Goal: Transaction & Acquisition: Purchase product/service

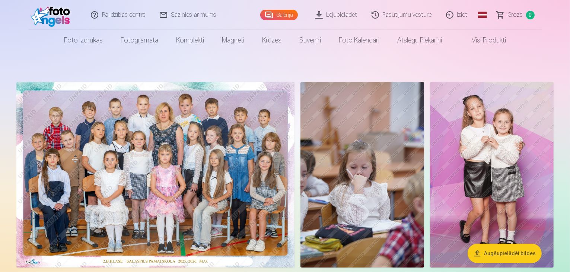
click at [263, 159] on img at bounding box center [155, 174] width 278 height 185
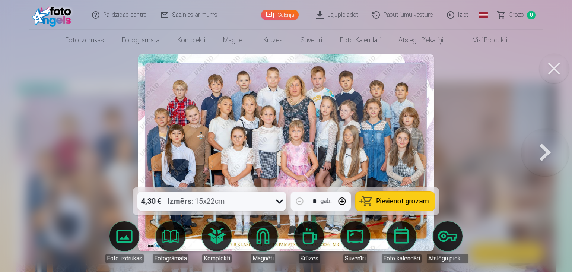
click at [253, 200] on div "4,30 € Izmērs : 15x22cm" at bounding box center [204, 200] width 135 height 19
click at [277, 203] on icon at bounding box center [280, 201] width 12 height 12
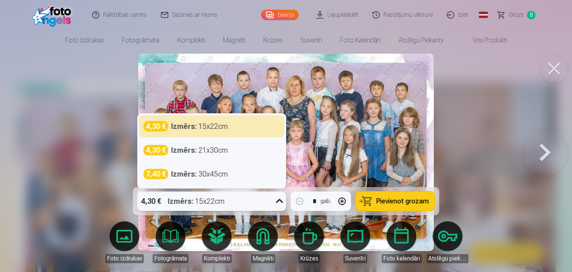
click at [277, 203] on icon at bounding box center [280, 201] width 12 height 12
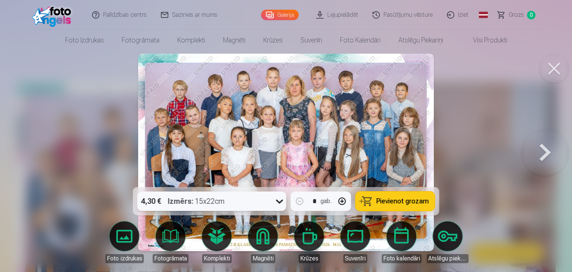
click at [370, 201] on button "Pievienot grozam" at bounding box center [395, 200] width 79 height 19
click at [506, 13] on link "Grozs 1" at bounding box center [517, 15] width 52 height 30
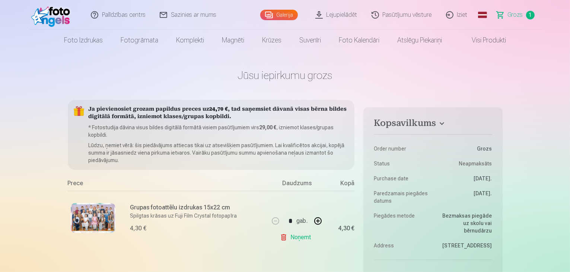
click at [285, 17] on link "Galerija" at bounding box center [279, 15] width 38 height 10
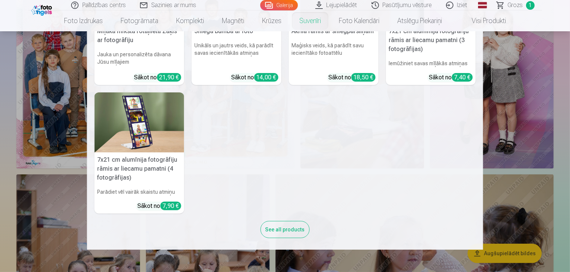
scroll to position [212, 0]
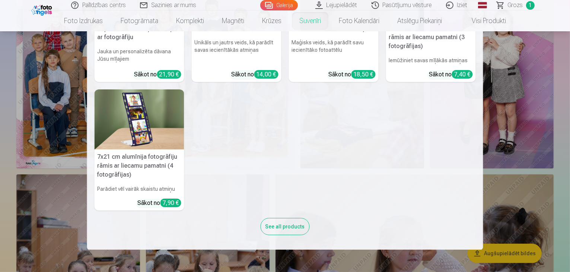
click at [0, 127] on nav "Personalizēts peles paliktnis ar fotoattēlu Piešķiriet savai darbvietai unikālu…" at bounding box center [285, 140] width 570 height 218
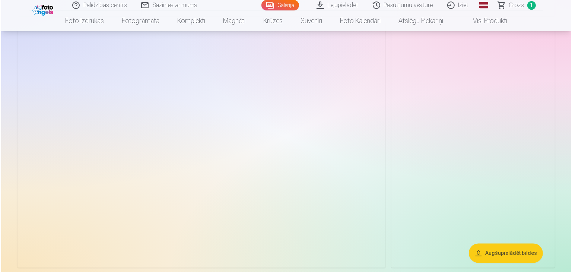
scroll to position [1489, 0]
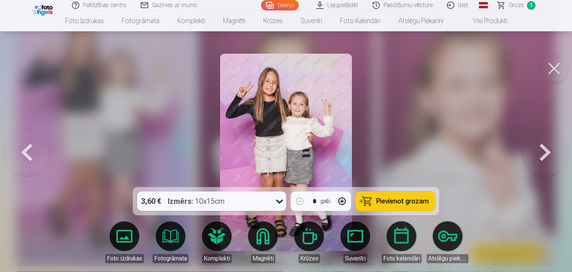
click at [264, 203] on div "3,60 € Izmērs : 10x15cm" at bounding box center [204, 200] width 135 height 19
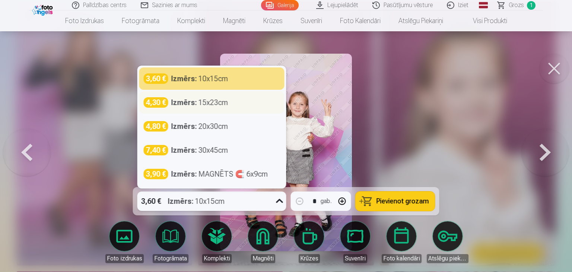
click at [232, 104] on div "4,30 € Izmērs : 15x23cm" at bounding box center [212, 102] width 136 height 10
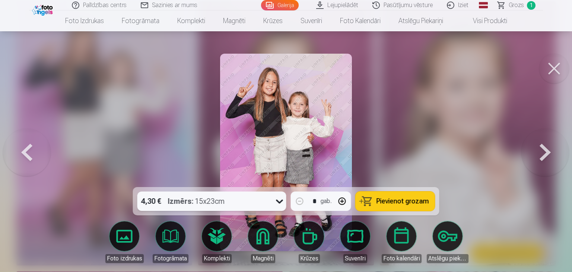
click at [387, 202] on span "Pievienot grozam" at bounding box center [402, 201] width 52 height 7
click at [560, 70] on button at bounding box center [554, 69] width 30 height 30
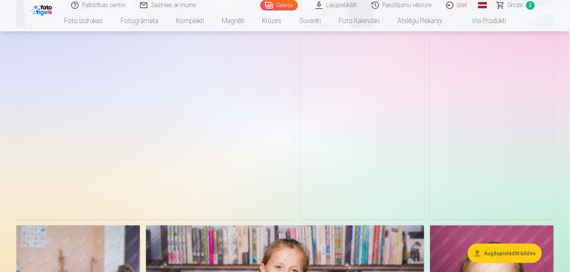
scroll to position [1191, 0]
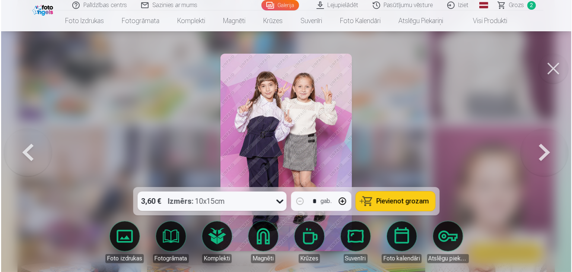
scroll to position [1194, 0]
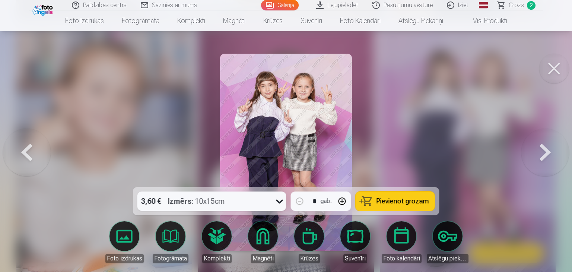
click at [549, 62] on button at bounding box center [554, 69] width 30 height 30
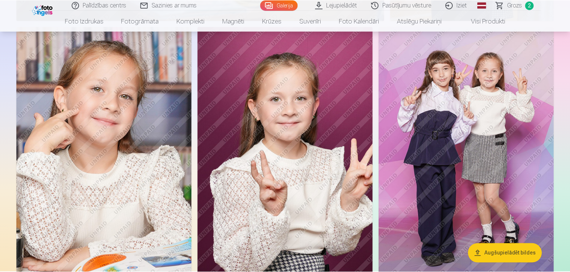
scroll to position [1191, 0]
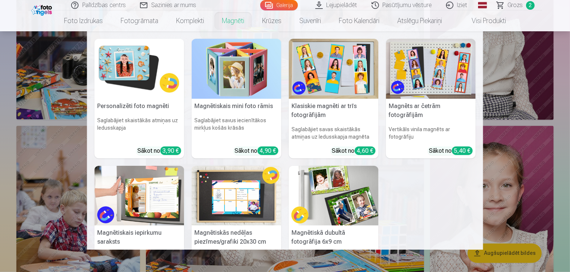
click at [234, 30] on link "Magnēti" at bounding box center [233, 20] width 40 height 21
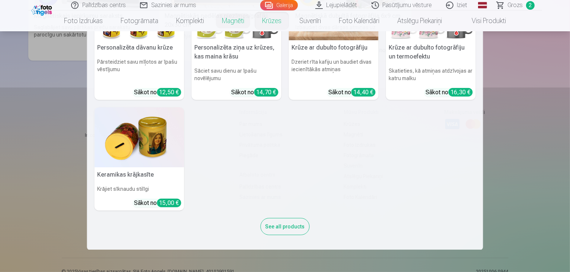
scroll to position [383, 0]
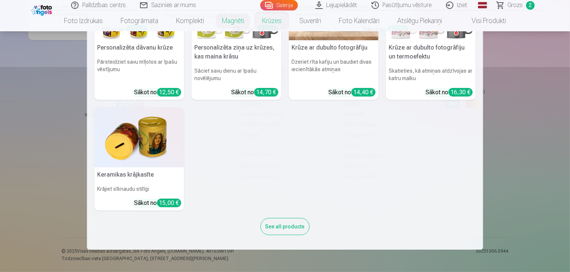
click at [489, 110] on nav "Personalizēta keramikas krūze 330ml Baudiet rīta kafiju savā stilā Sākot no 12,…" at bounding box center [285, 140] width 570 height 218
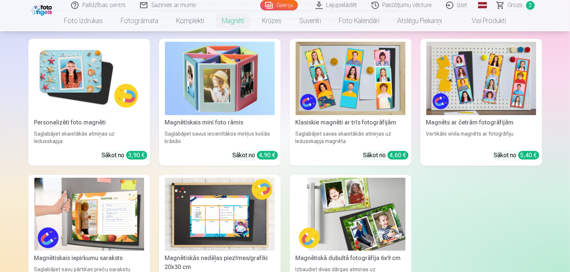
scroll to position [99, 0]
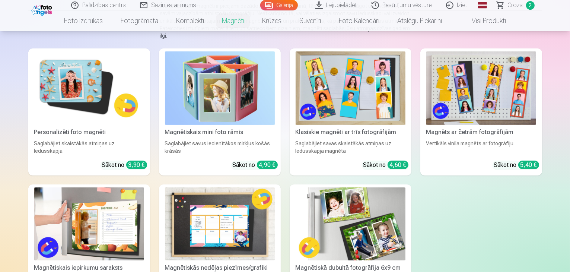
click at [488, 87] on img at bounding box center [481, 87] width 110 height 73
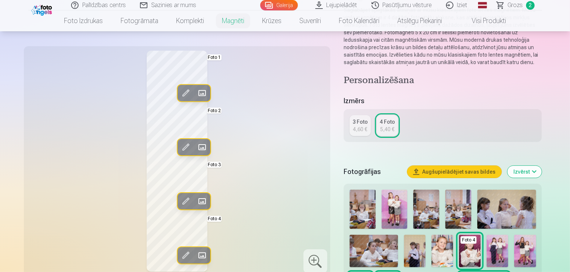
scroll to position [99, 0]
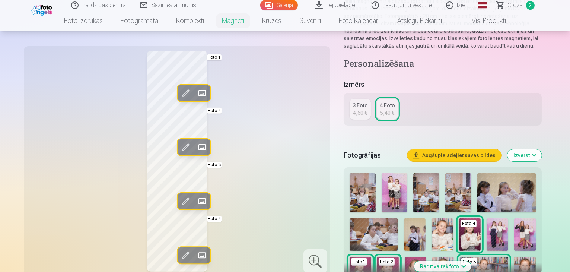
click at [363, 106] on div "3 Foto" at bounding box center [360, 105] width 15 height 7
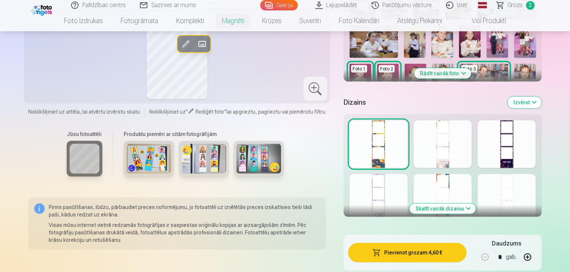
scroll to position [298, 0]
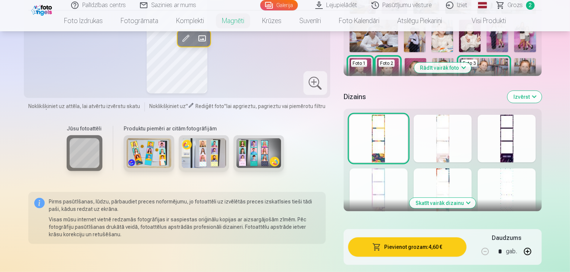
click at [472, 198] on button "Skatīt vairāk dizainu" at bounding box center [443, 203] width 66 height 10
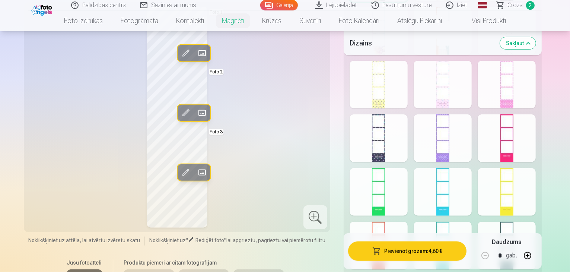
scroll to position [496, 0]
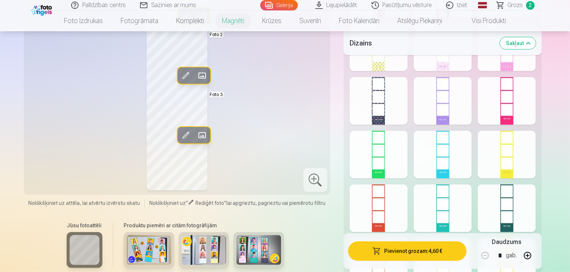
click at [462, 112] on div at bounding box center [443, 101] width 58 height 48
click at [397, 131] on div at bounding box center [379, 155] width 58 height 48
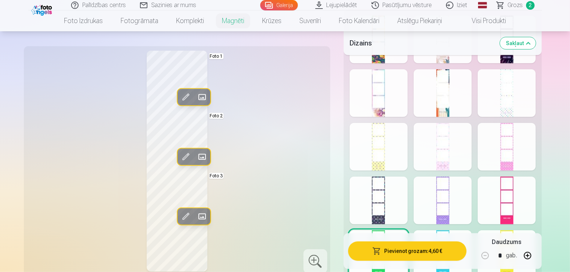
click at [391, 77] on div at bounding box center [379, 93] width 58 height 48
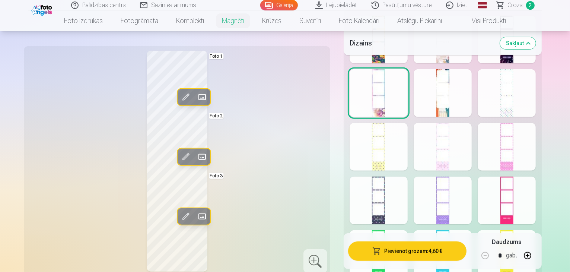
scroll to position [298, 0]
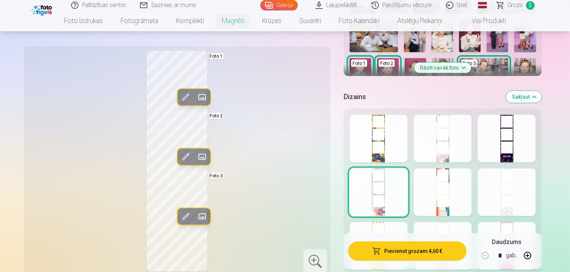
click at [408, 125] on div at bounding box center [379, 139] width 58 height 48
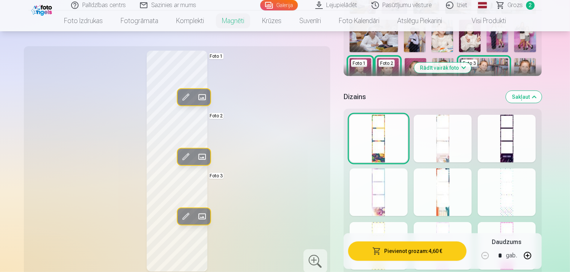
click at [450, 124] on div at bounding box center [443, 139] width 58 height 48
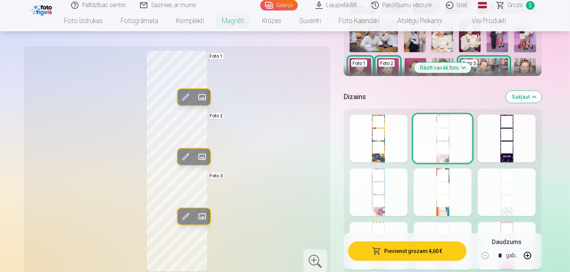
click at [508, 122] on div at bounding box center [507, 139] width 58 height 48
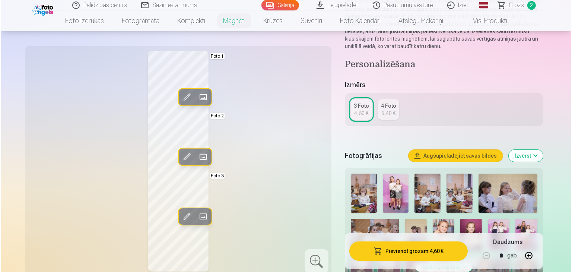
scroll to position [198, 0]
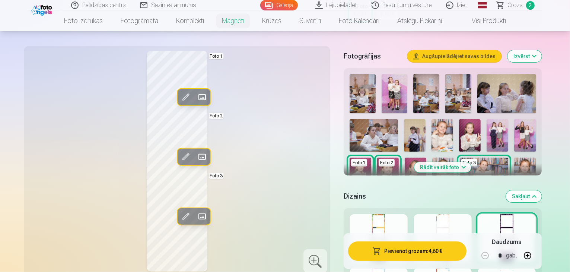
click at [196, 98] on span at bounding box center [202, 97] width 12 height 12
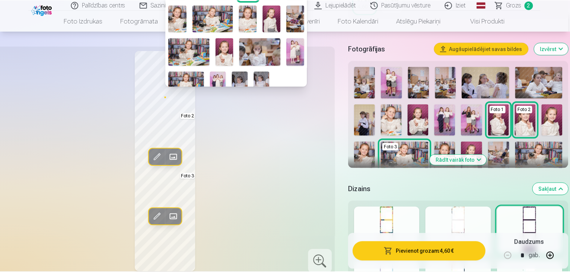
scroll to position [99, 0]
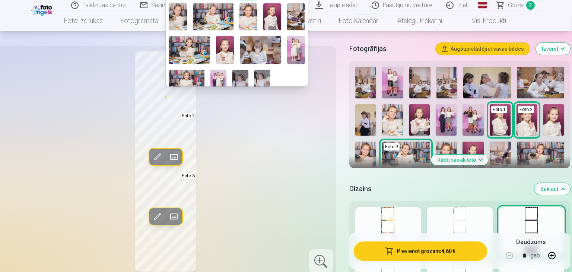
click at [69, 95] on div at bounding box center [286, 136] width 572 height 272
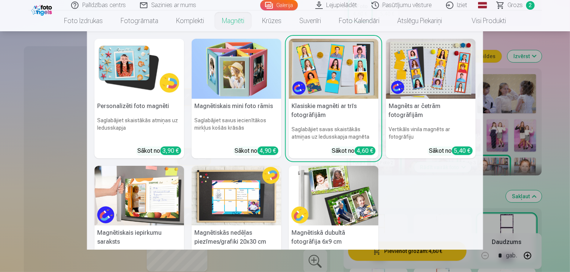
click at [238, 20] on link "Magnēti" at bounding box center [233, 20] width 40 height 21
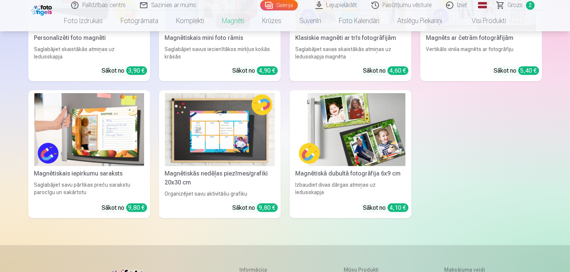
scroll to position [198, 0]
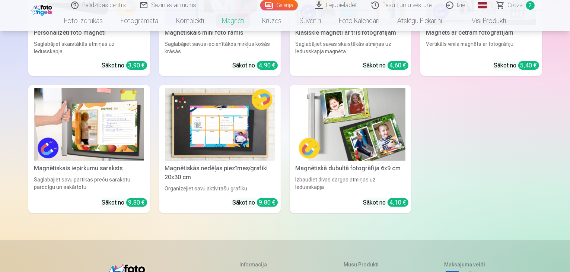
click at [347, 132] on img at bounding box center [351, 124] width 110 height 73
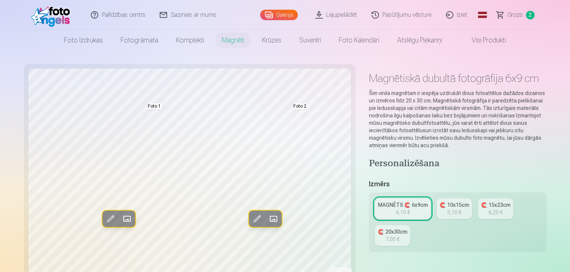
click at [447, 198] on link "🧲 10x15cm 5,10 €" at bounding box center [454, 208] width 35 height 21
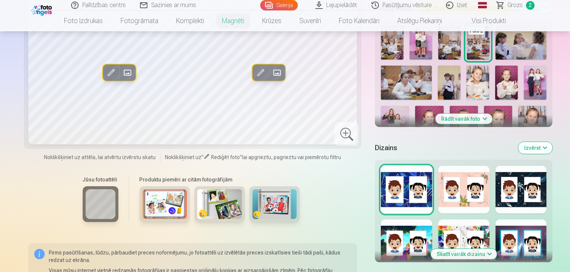
scroll to position [298, 0]
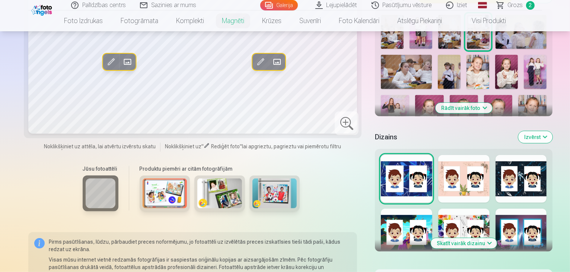
click at [479, 238] on button "Skatīt vairāk dizainu" at bounding box center [464, 243] width 66 height 10
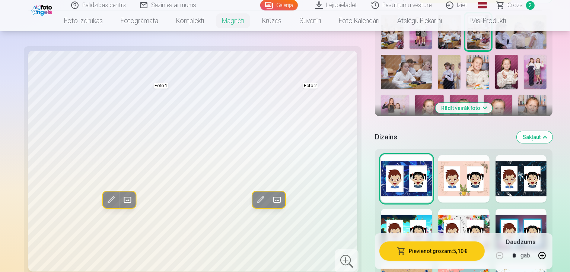
scroll to position [397, 0]
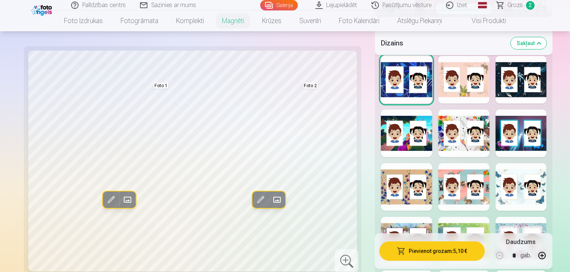
click at [527, 163] on div at bounding box center [521, 187] width 51 height 48
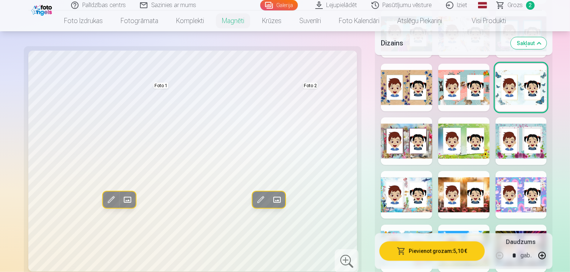
scroll to position [596, 0]
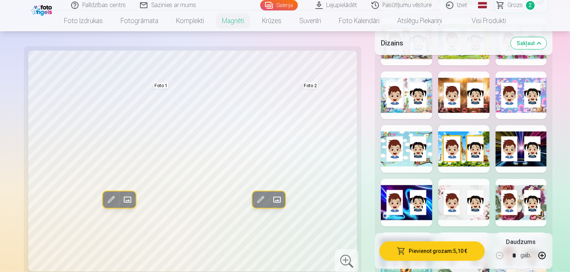
click at [472, 179] on div at bounding box center [463, 203] width 51 height 48
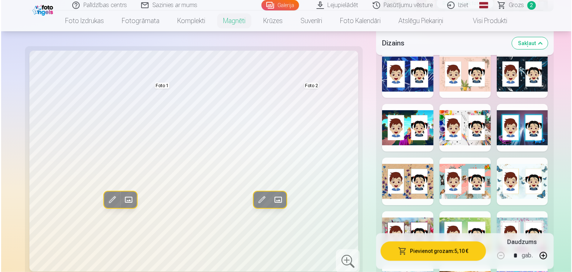
scroll to position [397, 0]
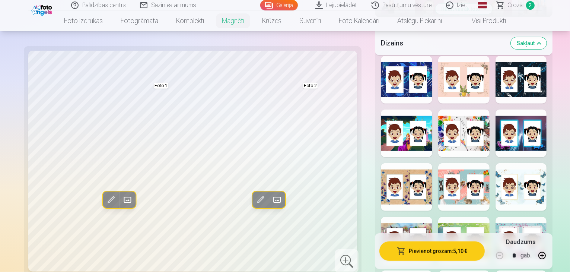
click at [509, 163] on div at bounding box center [521, 187] width 51 height 48
click at [121, 200] on span at bounding box center [127, 200] width 12 height 12
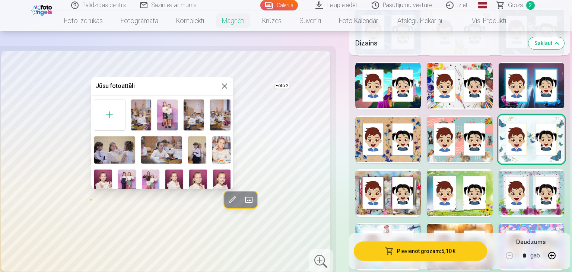
scroll to position [0, 0]
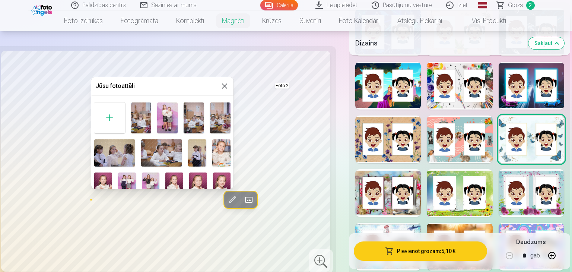
click at [224, 149] on img at bounding box center [221, 152] width 18 height 27
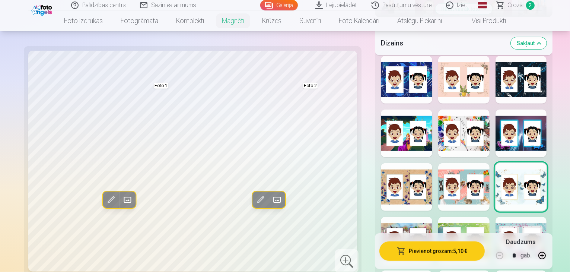
click at [271, 199] on span at bounding box center [277, 200] width 12 height 12
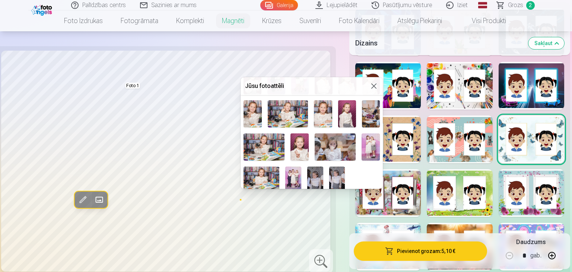
scroll to position [107, 0]
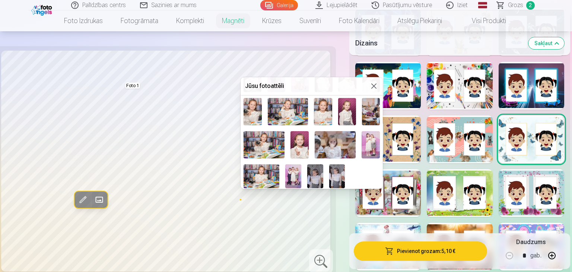
click at [335, 172] on img at bounding box center [337, 176] width 16 height 24
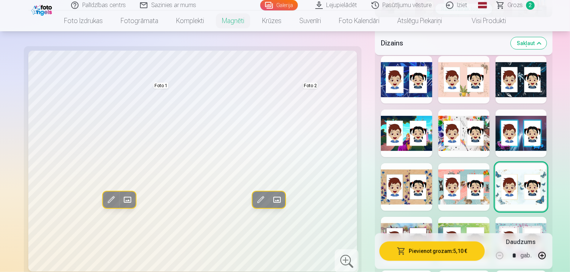
click at [271, 198] on span at bounding box center [277, 200] width 12 height 12
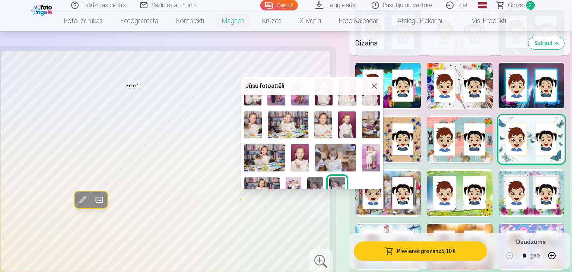
scroll to position [99, 0]
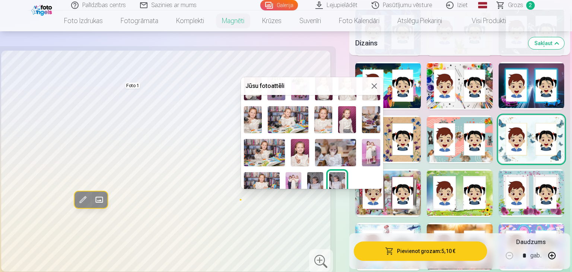
click at [317, 176] on img at bounding box center [315, 184] width 16 height 24
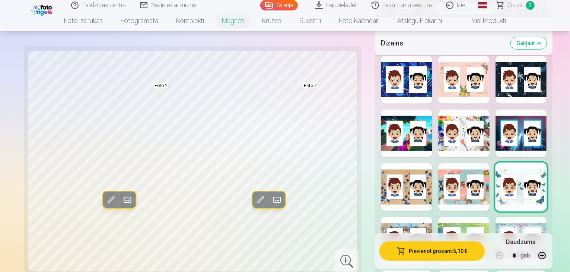
click at [271, 202] on span at bounding box center [277, 200] width 12 height 12
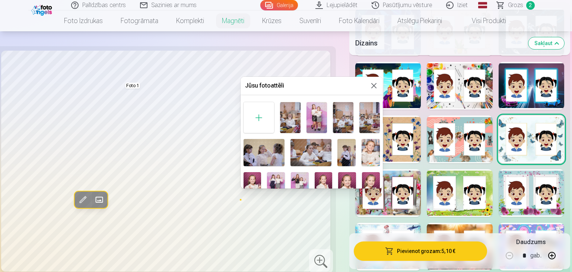
click at [277, 152] on img at bounding box center [263, 152] width 41 height 27
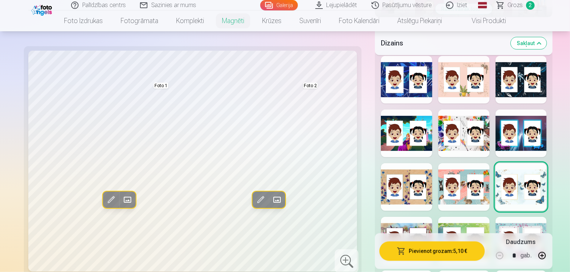
click at [271, 197] on span at bounding box center [277, 200] width 12 height 12
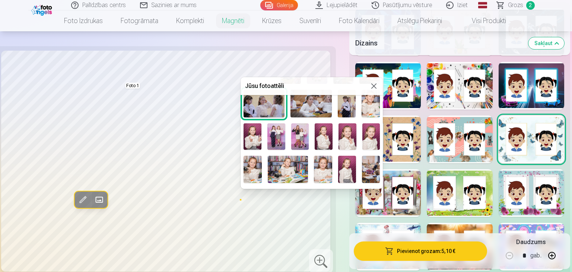
scroll to position [51, 0]
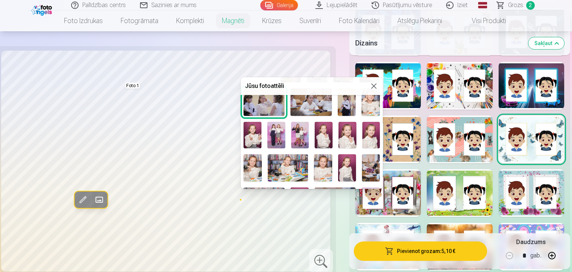
click at [258, 172] on img at bounding box center [252, 167] width 18 height 27
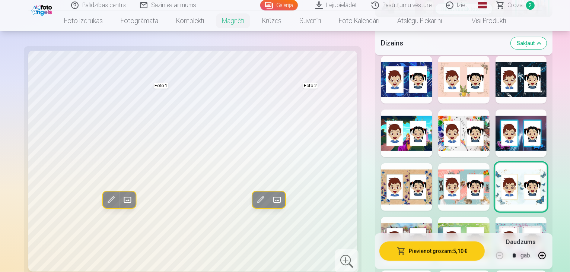
click at [121, 198] on span at bounding box center [127, 200] width 12 height 12
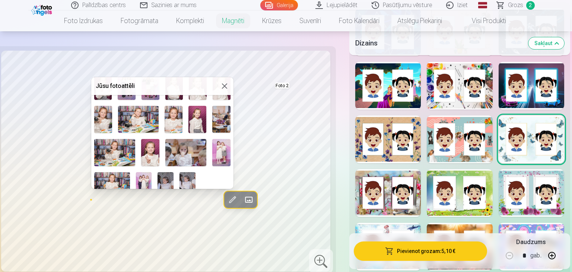
scroll to position [107, 0]
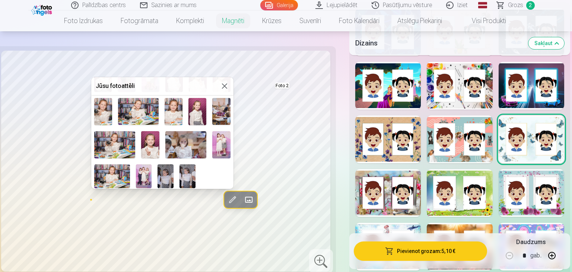
click at [118, 172] on img at bounding box center [112, 176] width 36 height 24
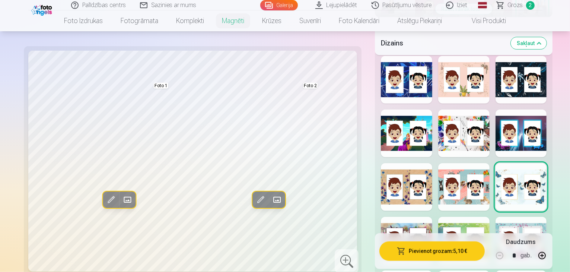
click at [271, 201] on span at bounding box center [277, 200] width 12 height 12
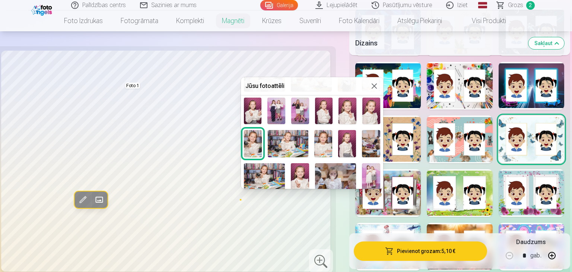
scroll to position [105, 0]
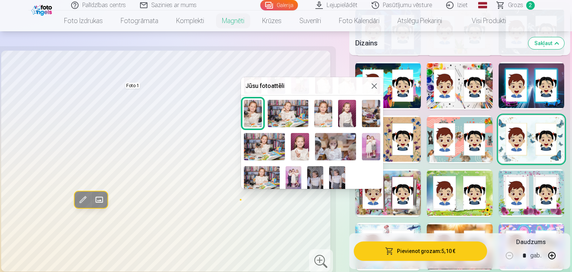
click at [338, 149] on img at bounding box center [335, 146] width 41 height 27
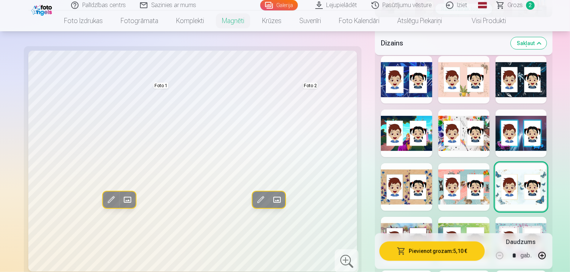
click at [271, 199] on span at bounding box center [277, 200] width 12 height 12
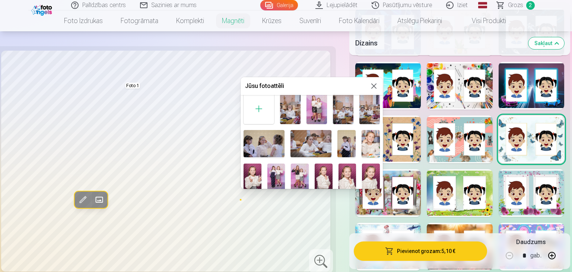
scroll to position [6, 0]
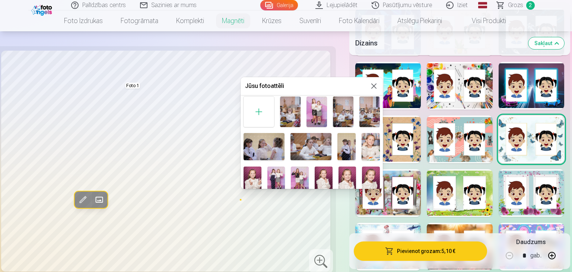
click at [340, 116] on img at bounding box center [343, 111] width 20 height 31
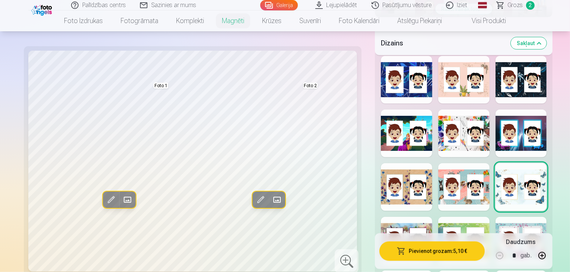
click at [271, 199] on span at bounding box center [277, 200] width 12 height 12
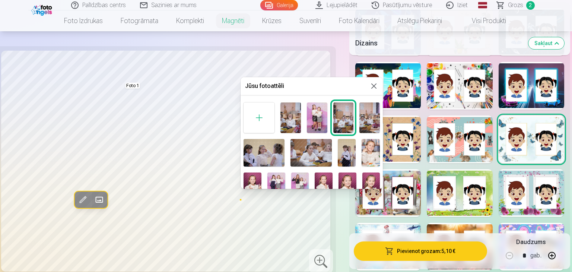
click at [269, 152] on img at bounding box center [263, 152] width 41 height 27
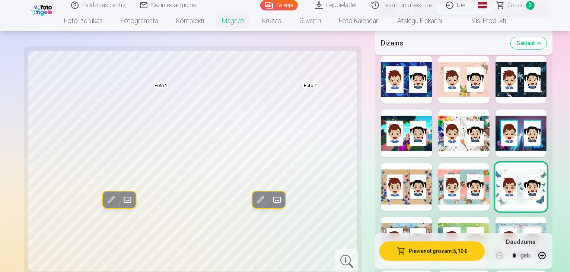
click at [271, 195] on span at bounding box center [277, 200] width 12 height 12
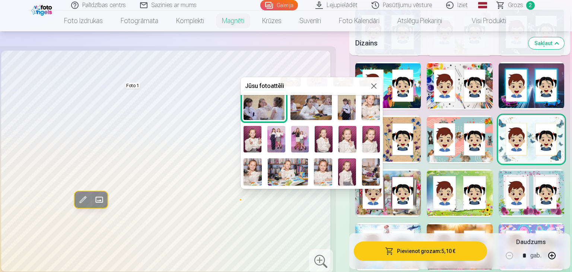
scroll to position [48, 0]
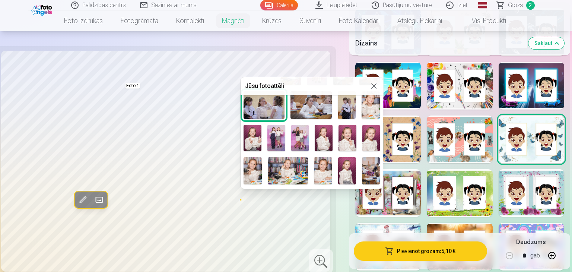
click at [259, 130] on img at bounding box center [252, 138] width 18 height 27
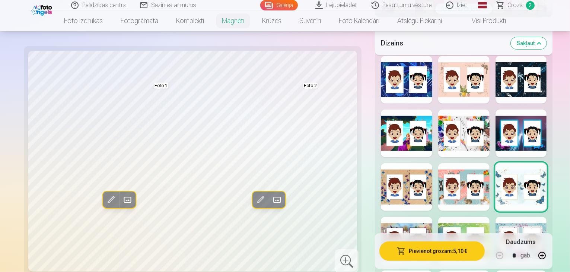
click at [271, 201] on span at bounding box center [277, 200] width 12 height 12
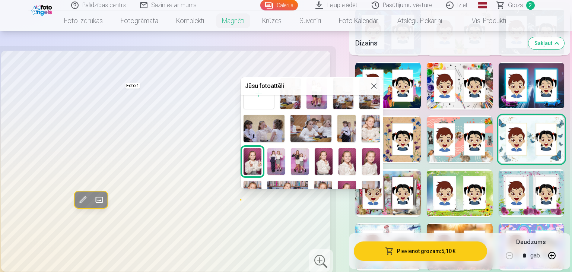
scroll to position [35, 0]
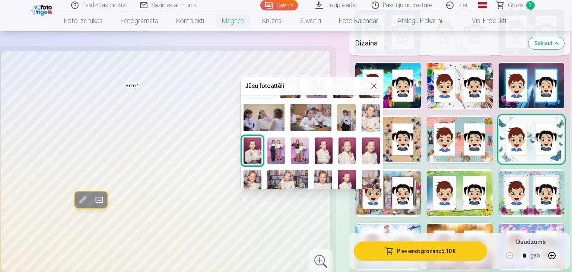
click at [372, 150] on img at bounding box center [371, 150] width 18 height 27
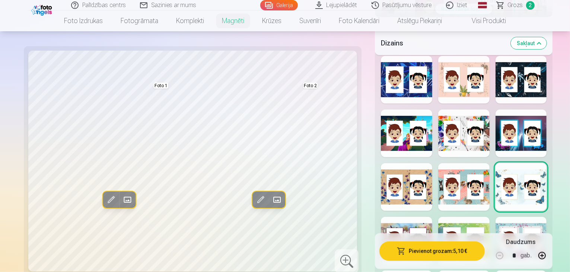
click at [271, 199] on span at bounding box center [277, 200] width 12 height 12
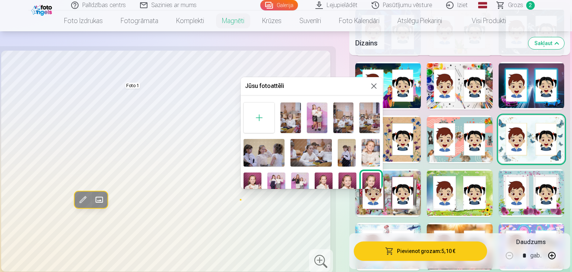
drag, startPoint x: 384, startPoint y: 128, endPoint x: 383, endPoint y: 141, distance: 13.1
click at [383, 141] on div at bounding box center [286, 136] width 572 height 272
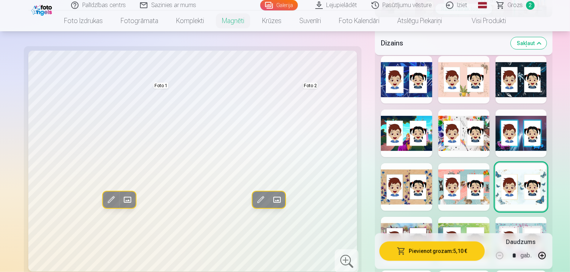
click at [271, 197] on span at bounding box center [277, 200] width 12 height 12
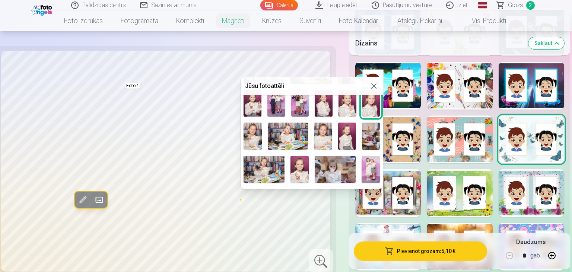
scroll to position [107, 0]
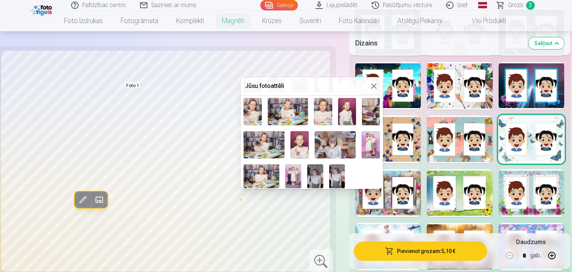
click at [337, 166] on img at bounding box center [337, 176] width 16 height 24
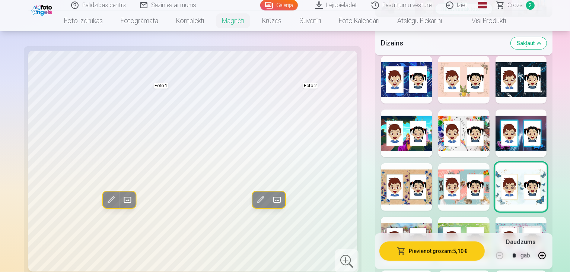
click at [271, 198] on span at bounding box center [277, 200] width 12 height 12
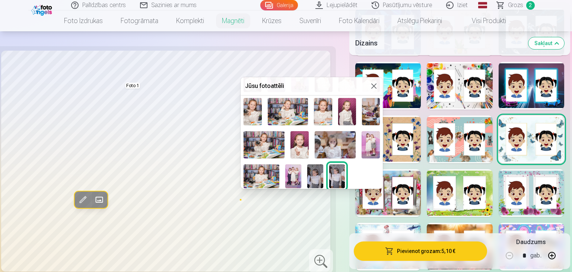
click at [329, 142] on img at bounding box center [335, 144] width 41 height 27
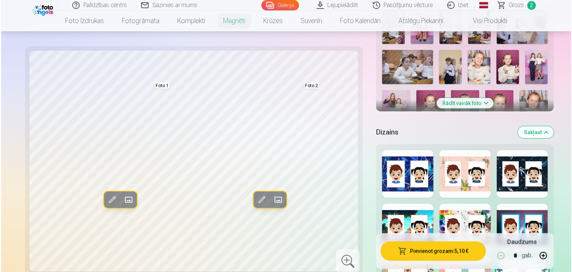
scroll to position [298, 0]
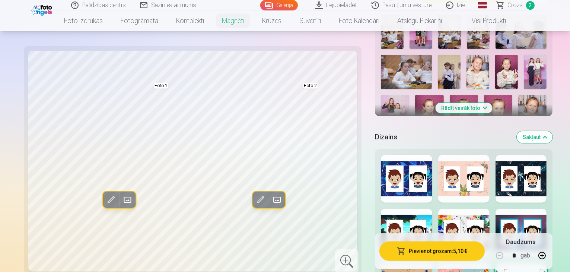
click at [121, 198] on span at bounding box center [127, 200] width 12 height 12
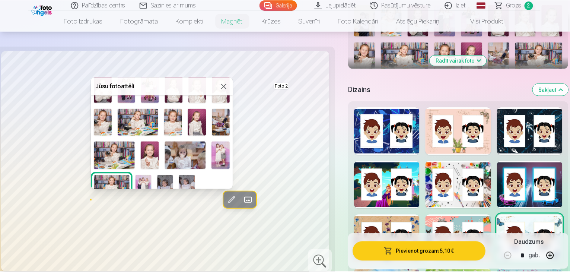
scroll to position [99, 0]
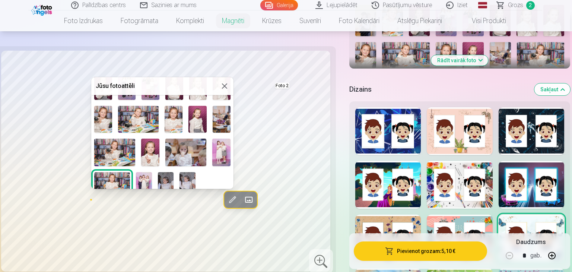
click at [19, 131] on div at bounding box center [286, 136] width 572 height 272
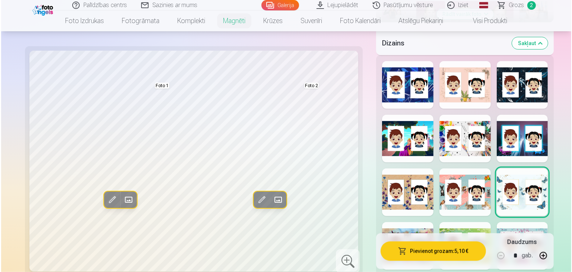
scroll to position [397, 0]
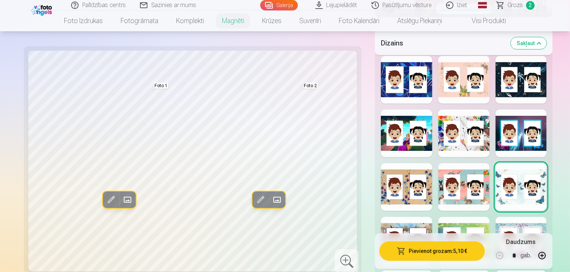
click at [440, 257] on button "Pievienot grozam : 5,10 €" at bounding box center [431, 250] width 105 height 19
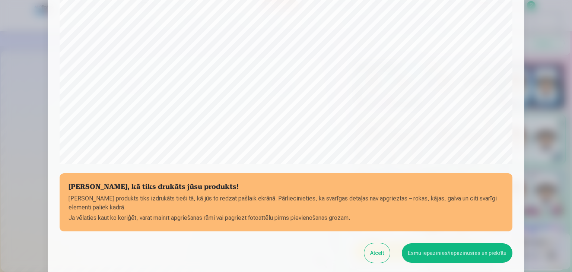
scroll to position [264, 0]
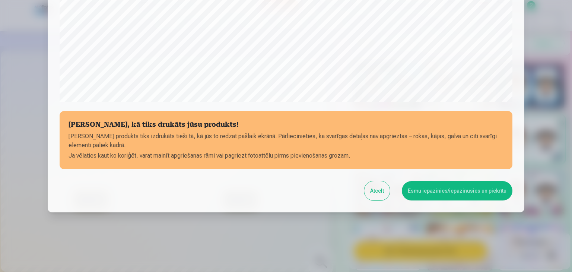
click at [385, 193] on button "Atcelt" at bounding box center [377, 190] width 26 height 19
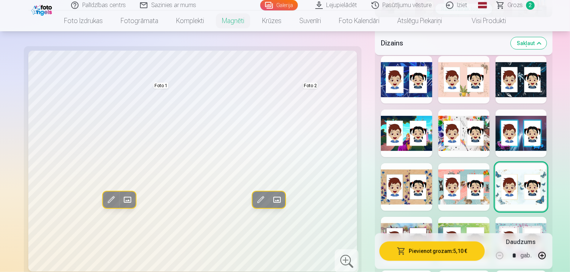
click at [271, 196] on span at bounding box center [277, 200] width 12 height 12
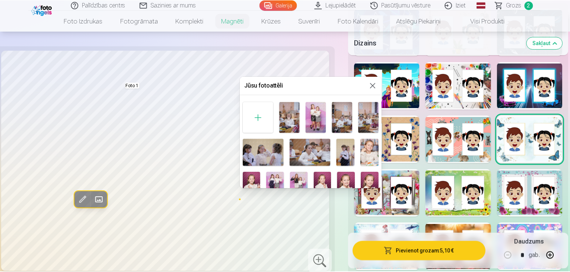
scroll to position [107, 0]
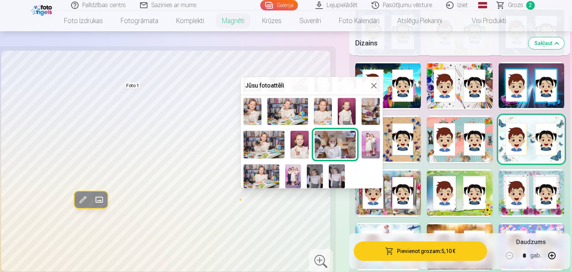
click at [318, 173] on img at bounding box center [315, 176] width 16 height 24
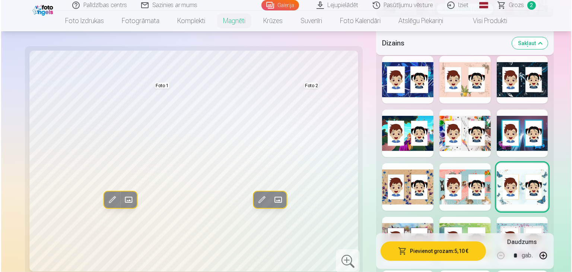
scroll to position [496, 0]
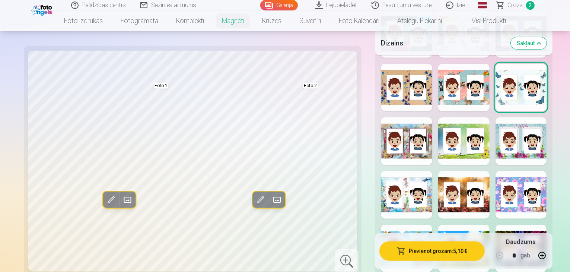
click at [438, 248] on button "Pievienot grozam : 5,10 €" at bounding box center [431, 250] width 105 height 19
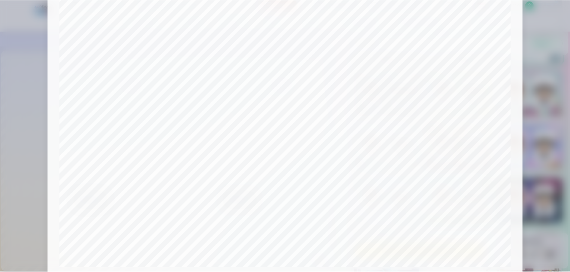
scroll to position [264, 0]
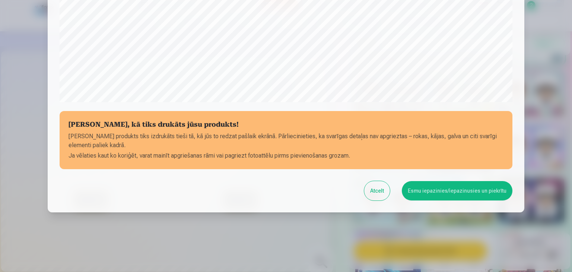
click at [442, 189] on button "Esmu iepazinies/iepazinusies un piekrītu" at bounding box center [457, 190] width 111 height 19
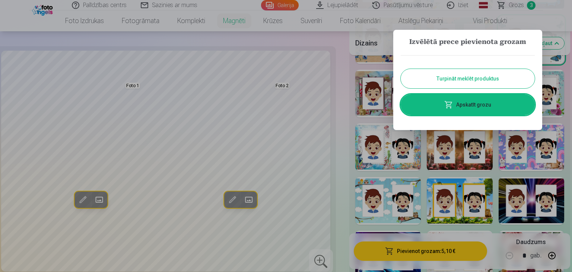
click at [471, 85] on button "Turpināt meklēt produktus" at bounding box center [468, 78] width 134 height 19
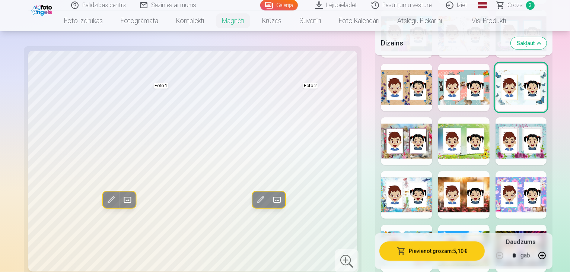
click at [280, 9] on link "Galerija" at bounding box center [279, 5] width 38 height 10
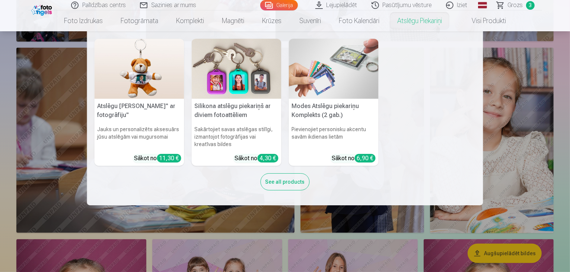
scroll to position [596, 0]
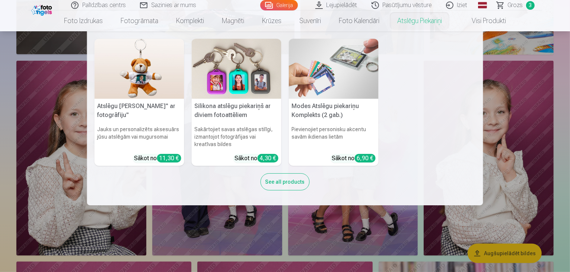
click at [0, 73] on nav "Atslēgu piekariņš Lācītis" ar fotogrāfiju" Jauks un personalizēts aksesuārs jūs…" at bounding box center [285, 118] width 570 height 174
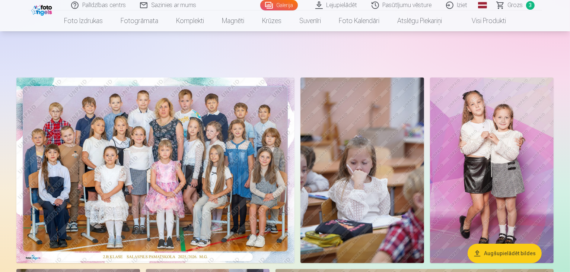
scroll to position [0, 0]
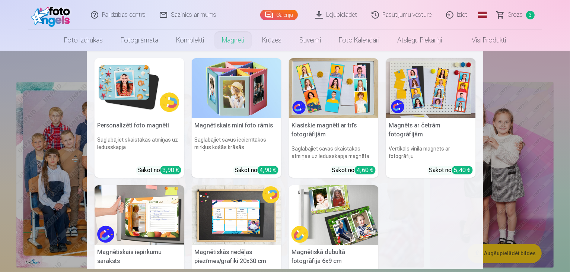
click at [227, 41] on link "Magnēti" at bounding box center [233, 40] width 40 height 21
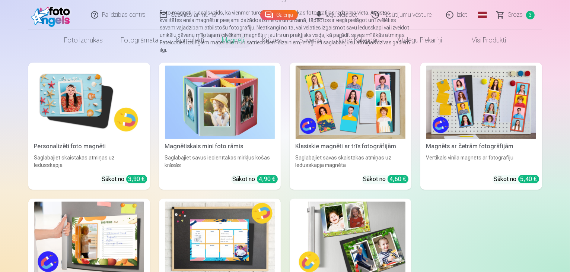
scroll to position [99, 0]
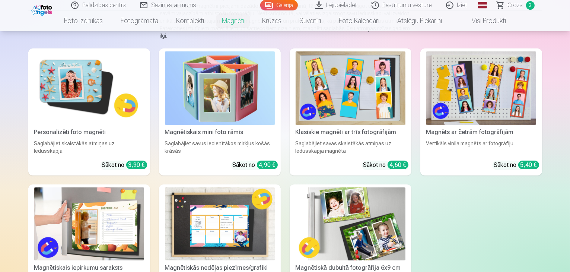
click at [340, 215] on img at bounding box center [351, 223] width 110 height 73
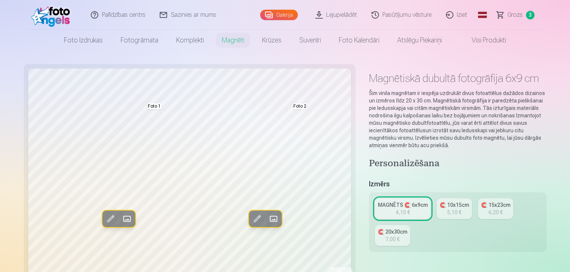
click at [442, 199] on link "🧲 10x15cm 5,10 €" at bounding box center [454, 208] width 35 height 21
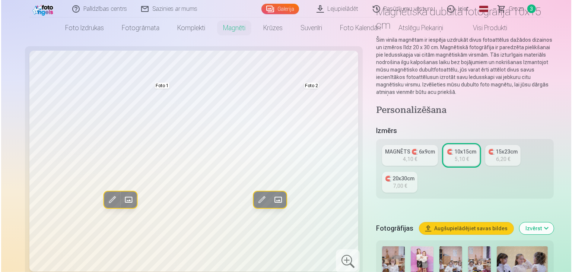
scroll to position [99, 0]
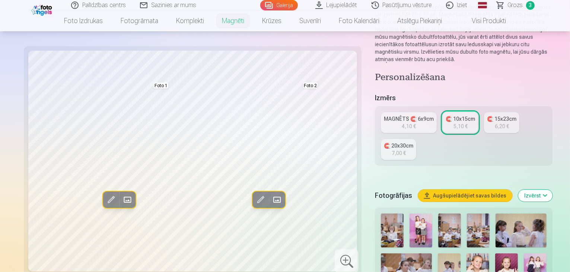
click at [119, 200] on button "Aizstāt" at bounding box center [127, 199] width 16 height 16
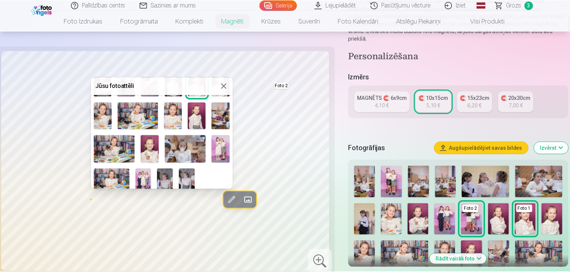
scroll to position [107, 0]
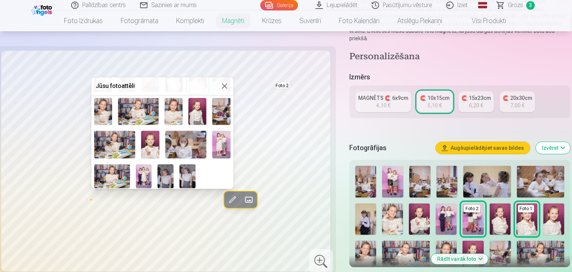
click at [118, 173] on img at bounding box center [112, 176] width 36 height 24
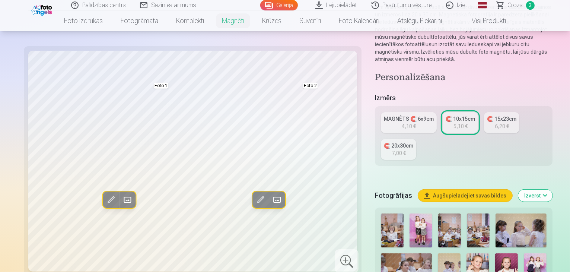
click at [271, 198] on span at bounding box center [277, 200] width 12 height 12
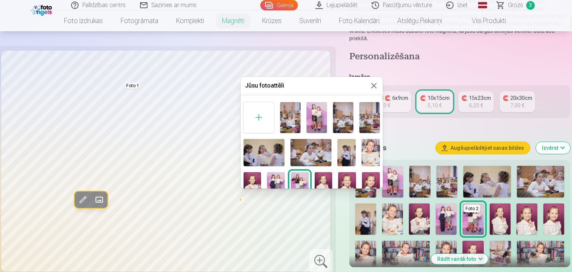
click at [270, 148] on img at bounding box center [263, 152] width 41 height 27
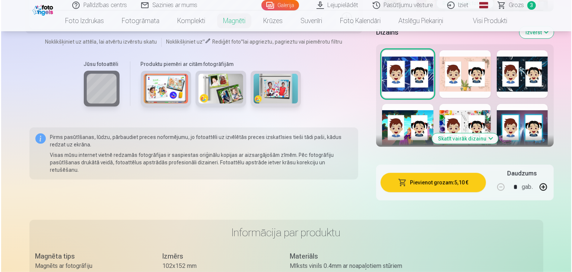
scroll to position [397, 0]
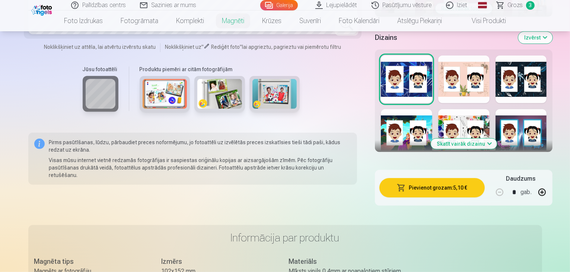
click at [404, 178] on button "Pievienot grozam : 5,10 €" at bounding box center [431, 187] width 105 height 19
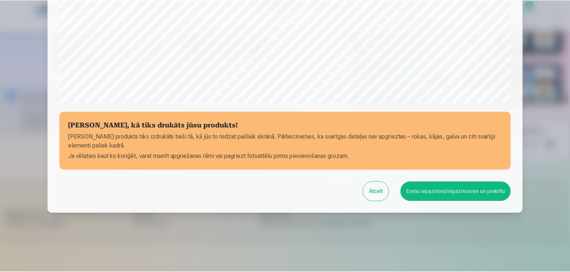
scroll to position [264, 0]
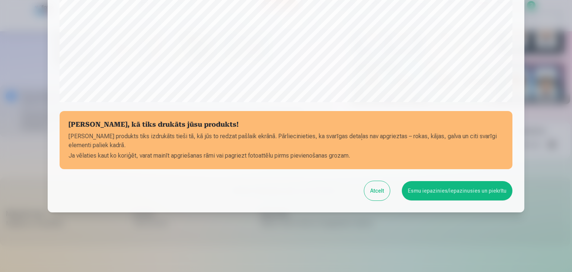
click at [423, 195] on button "Esmu iepazinies/iepazinusies un piekrītu" at bounding box center [457, 190] width 111 height 19
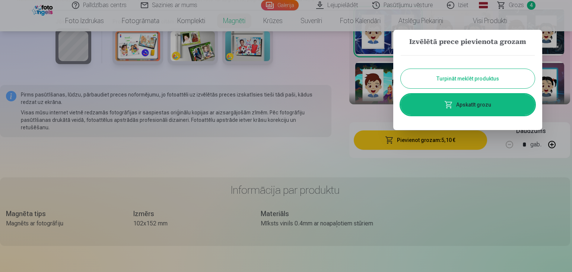
click at [509, 10] on div at bounding box center [286, 136] width 572 height 272
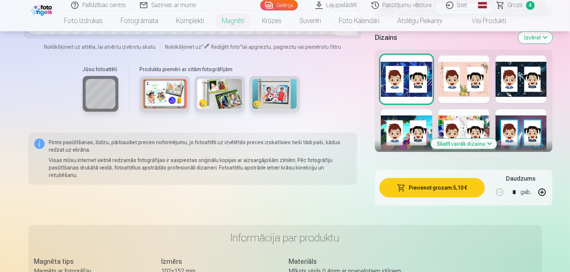
click at [520, 7] on span "Grozs" at bounding box center [515, 5] width 15 height 9
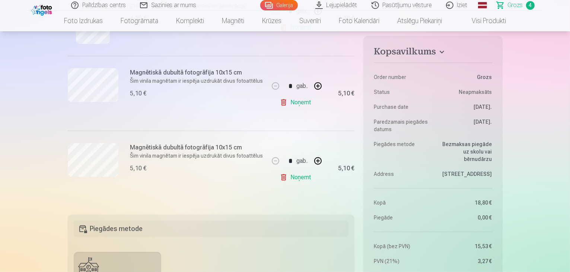
scroll to position [298, 0]
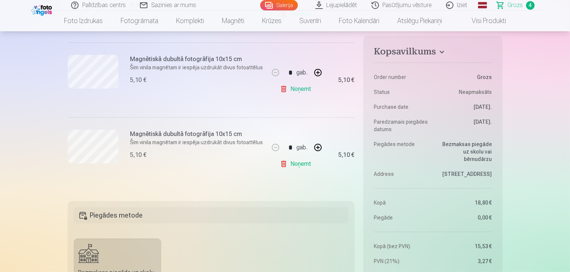
click at [299, 166] on link "Noņemt" at bounding box center [297, 163] width 34 height 15
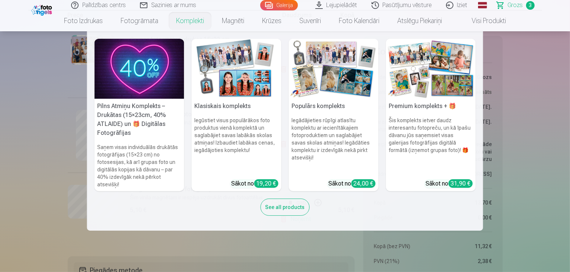
scroll to position [198, 0]
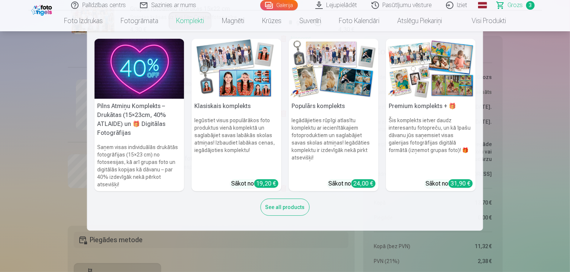
click at [28, 106] on nav "Pilns Atmiņu Komplekts – Drukātas (15×23cm, 40% ATLAIDE) un 🎁 Digitālas Fotogrā…" at bounding box center [285, 130] width 570 height 199
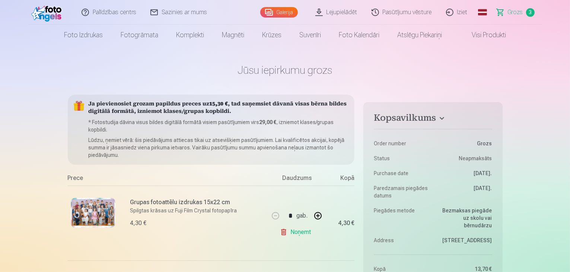
scroll to position [0, 0]
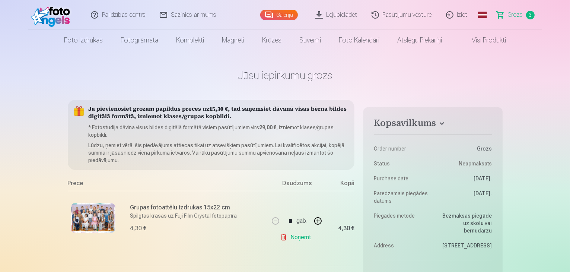
click at [287, 11] on link "Galerija" at bounding box center [279, 15] width 38 height 10
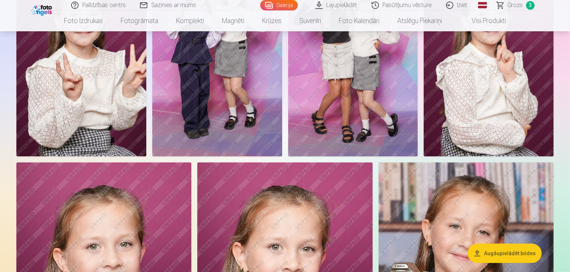
scroll to position [596, 0]
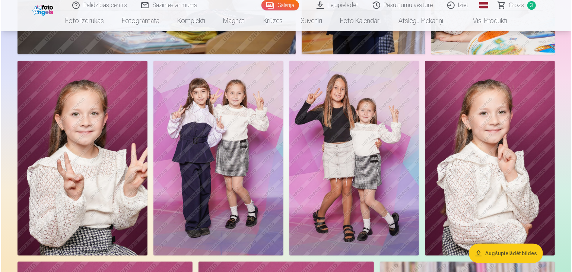
scroll to position [596, 0]
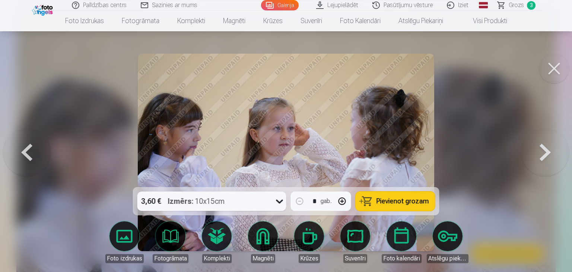
click at [386, 206] on button "Pievienot grozam" at bounding box center [395, 200] width 79 height 19
click at [555, 67] on button at bounding box center [554, 69] width 30 height 30
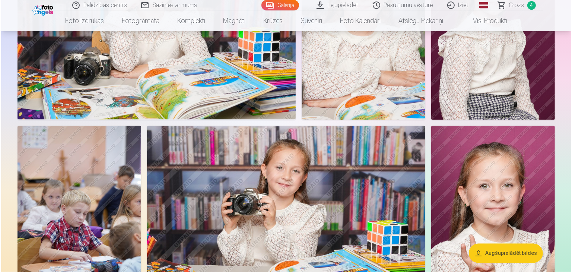
scroll to position [1290, 0]
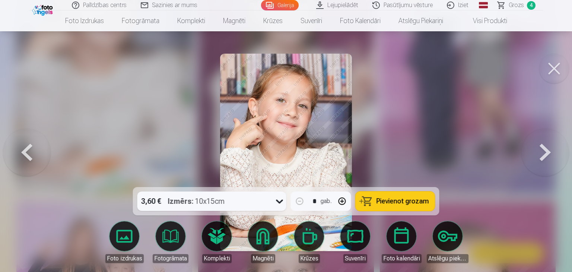
click at [556, 70] on button at bounding box center [554, 69] width 30 height 30
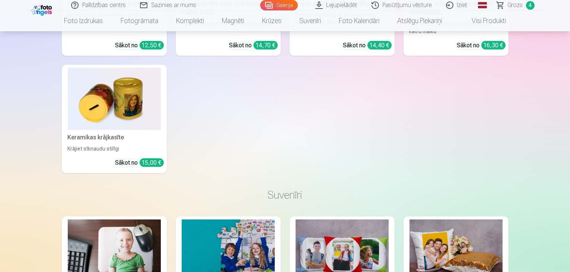
scroll to position [3272, 0]
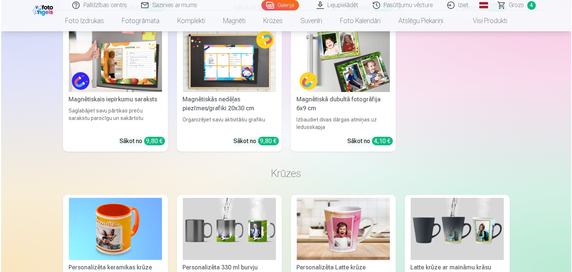
scroll to position [2983, 0]
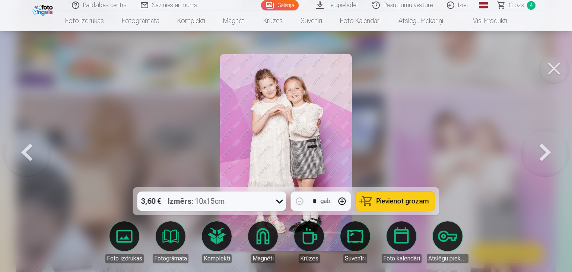
click at [391, 198] on span "Pievienot grozam" at bounding box center [402, 201] width 52 height 7
click at [554, 70] on button at bounding box center [554, 69] width 30 height 30
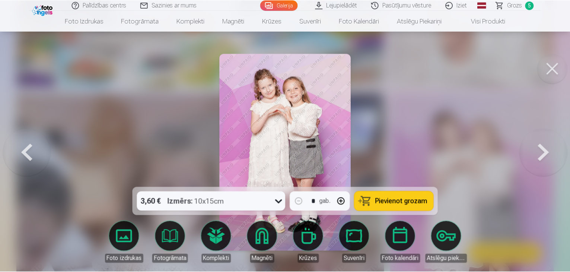
scroll to position [2975, 0]
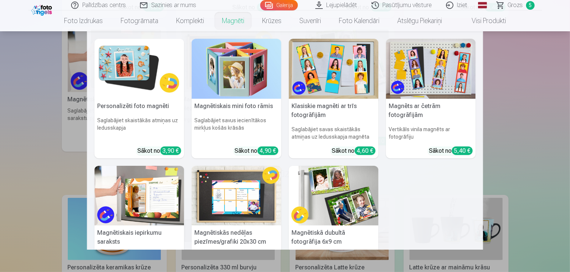
click at [245, 17] on link "Magnēti" at bounding box center [233, 20] width 40 height 21
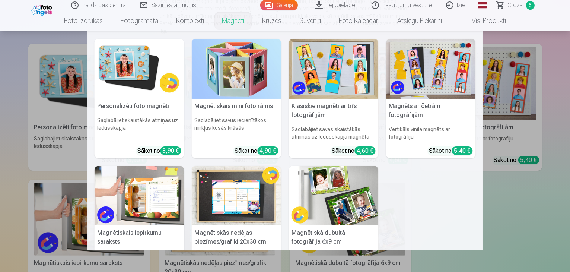
scroll to position [198, 0]
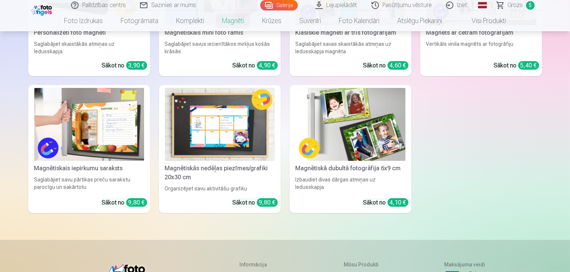
click at [477, 119] on div "Personalizēti foto magnēti Saglabājiet skaistākās atmiņas uz ledusskapja Sākot …" at bounding box center [285, 81] width 514 height 264
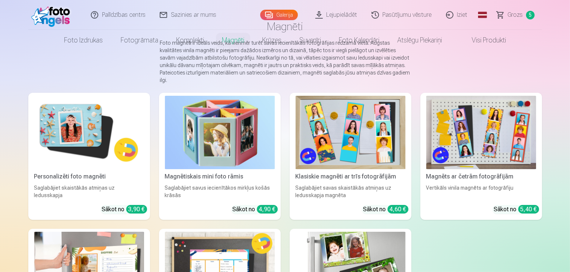
scroll to position [0, 0]
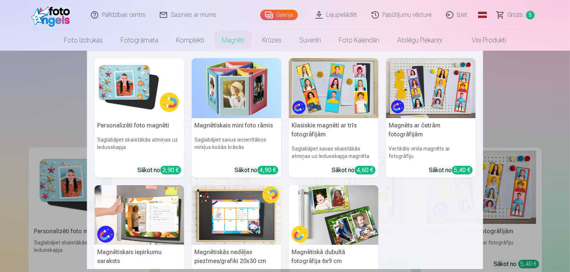
click at [244, 44] on link "Magnēti" at bounding box center [233, 40] width 40 height 21
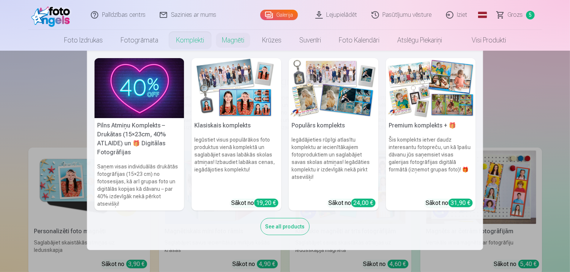
click at [195, 44] on link "Komplekti" at bounding box center [190, 40] width 46 height 21
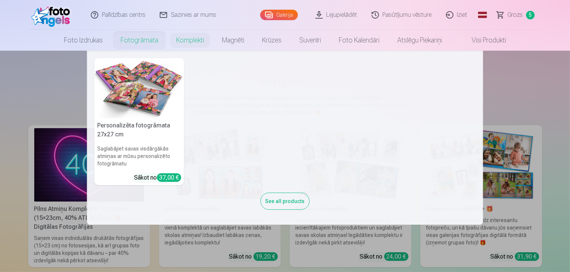
click at [156, 44] on link "Fotogrāmata" at bounding box center [139, 40] width 55 height 21
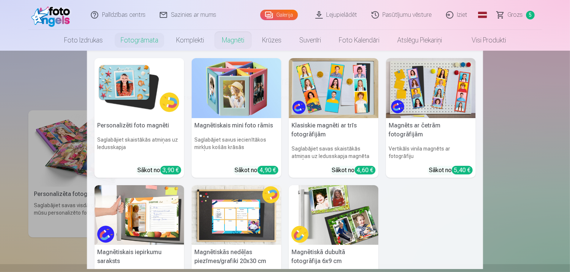
click at [234, 46] on link "Magnēti" at bounding box center [233, 40] width 40 height 21
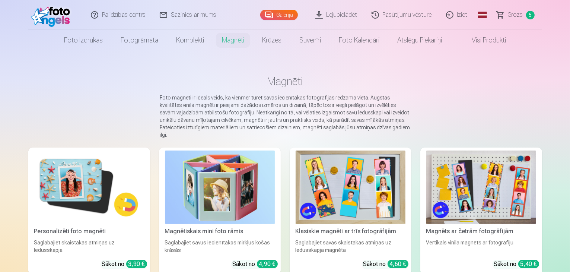
click at [287, 15] on link "Galerija" at bounding box center [279, 15] width 38 height 10
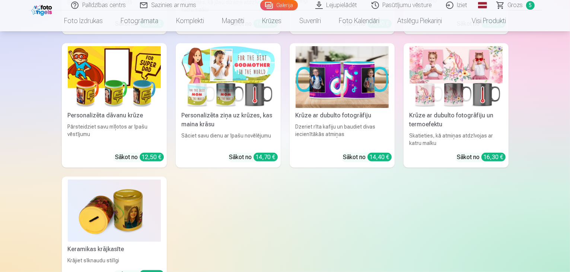
scroll to position [3276, 0]
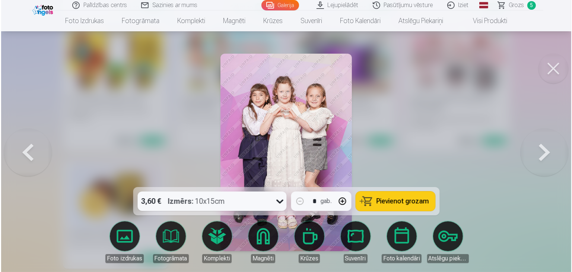
scroll to position [3286, 0]
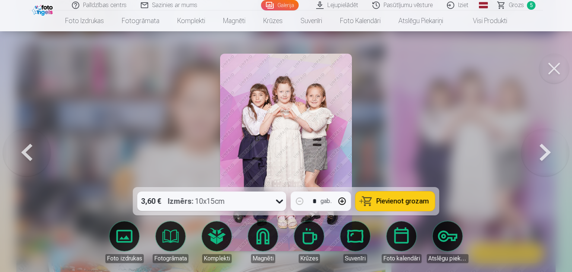
click at [393, 201] on span "Pievienot grozam" at bounding box center [402, 201] width 52 height 7
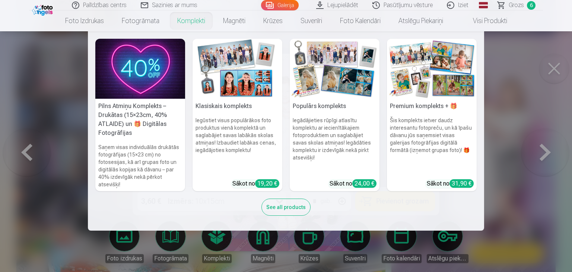
click at [184, 20] on link "Komplekti" at bounding box center [191, 20] width 46 height 21
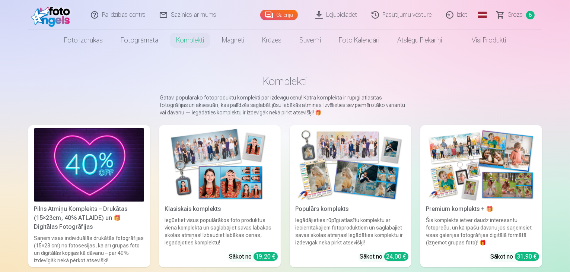
click at [517, 15] on span "Grozs" at bounding box center [515, 14] width 15 height 9
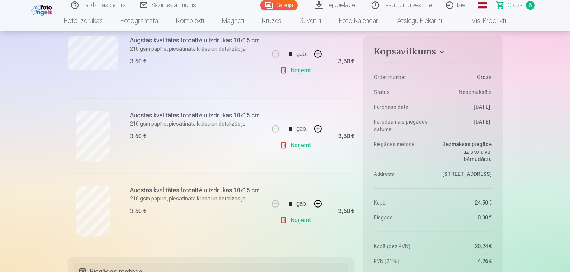
scroll to position [397, 0]
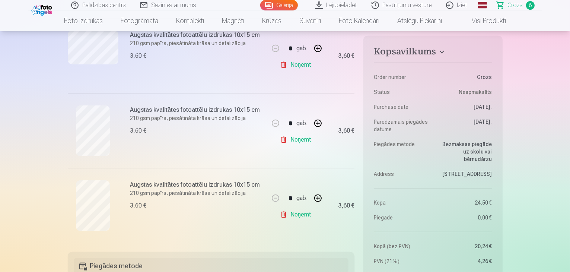
click at [291, 139] on link "Noņemt" at bounding box center [297, 139] width 34 height 15
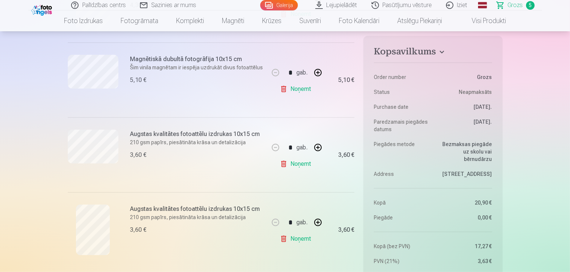
scroll to position [99, 0]
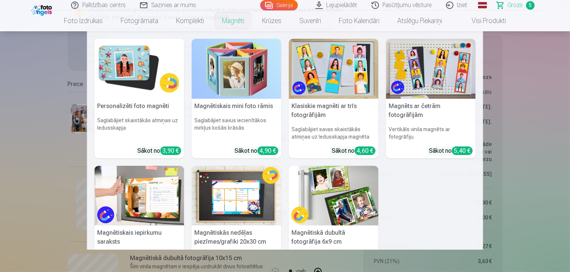
click at [227, 21] on link "Magnēti" at bounding box center [233, 20] width 40 height 21
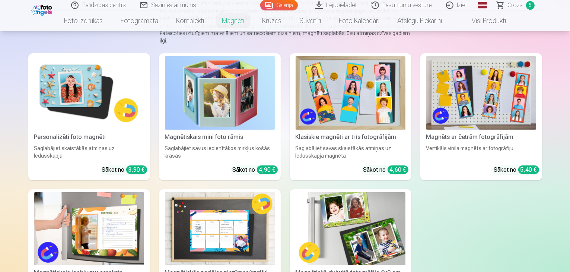
scroll to position [99, 0]
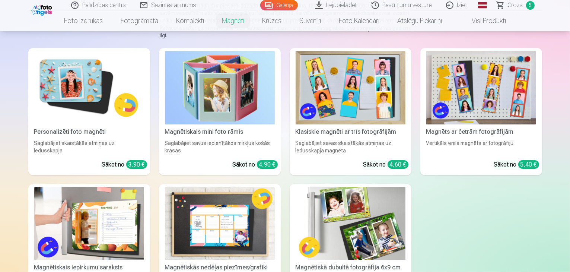
click at [66, 130] on div "Personalizēti foto magnēti" at bounding box center [89, 131] width 116 height 9
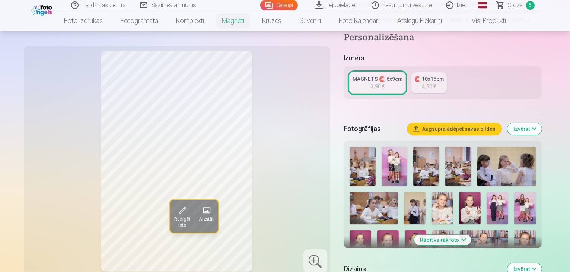
scroll to position [198, 0]
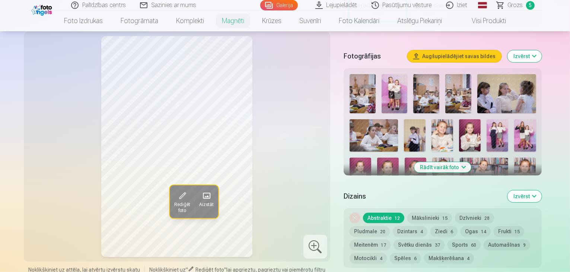
click at [465, 162] on button "Rādīt vairāk foto" at bounding box center [442, 167] width 57 height 10
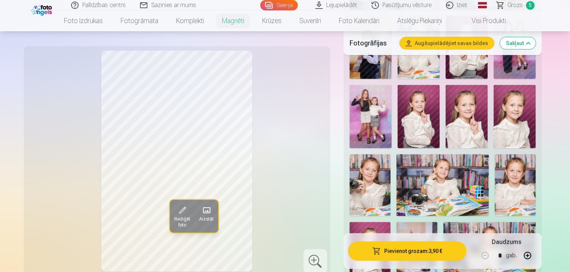
scroll to position [397, 0]
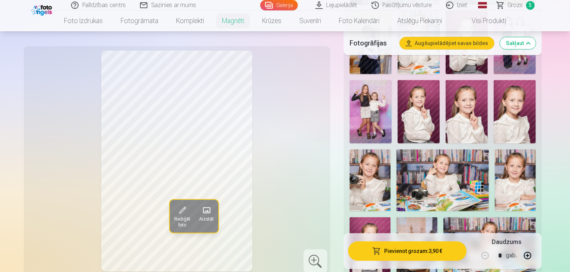
click at [495, 153] on img at bounding box center [515, 179] width 41 height 61
click at [489, 149] on img at bounding box center [442, 179] width 92 height 61
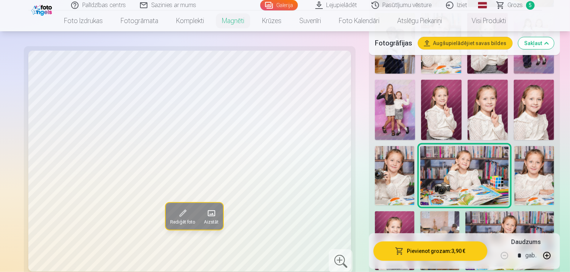
click at [468, 97] on img at bounding box center [488, 110] width 40 height 60
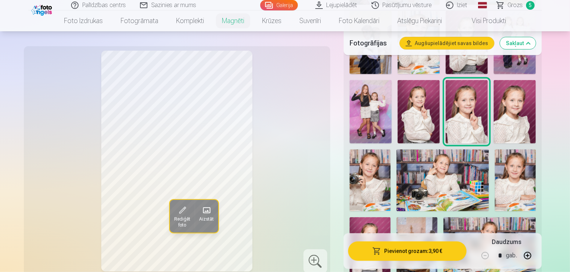
click at [494, 98] on img at bounding box center [515, 111] width 42 height 63
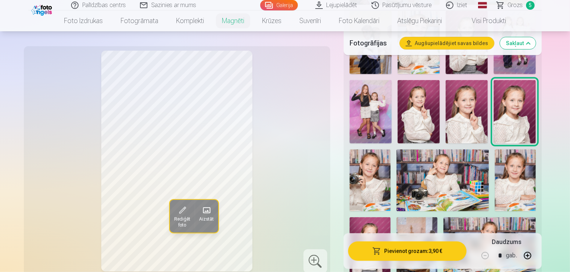
scroll to position [298, 0]
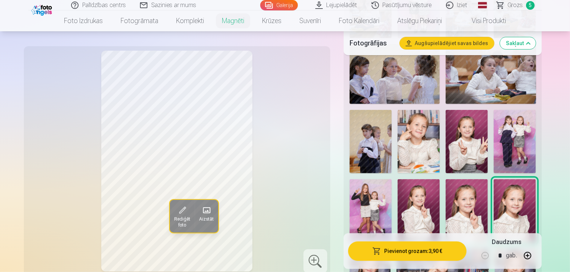
click at [446, 180] on img at bounding box center [467, 210] width 42 height 63
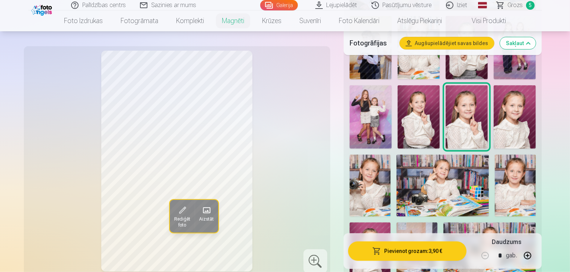
scroll to position [397, 0]
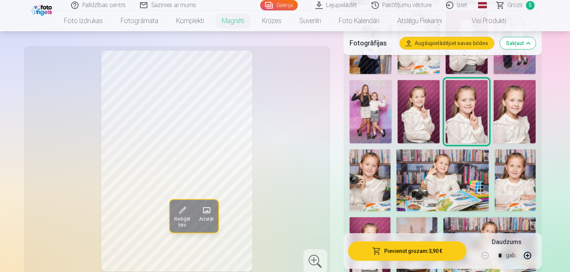
click at [391, 217] on img at bounding box center [370, 247] width 41 height 61
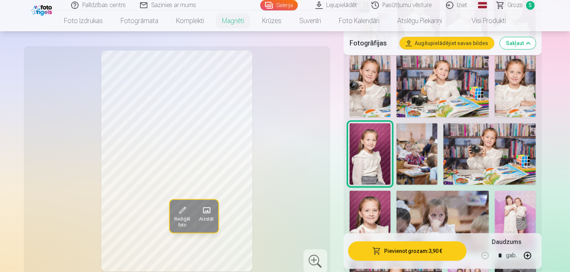
scroll to position [496, 0]
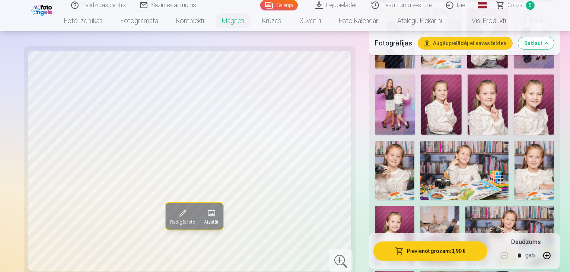
scroll to position [397, 0]
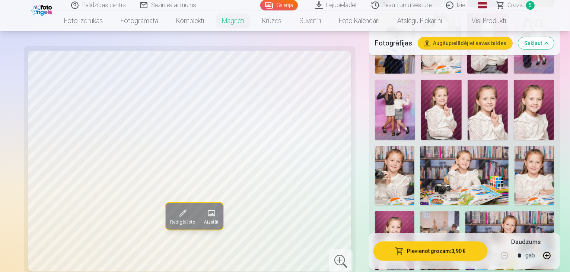
click at [538, 211] on img at bounding box center [509, 240] width 89 height 59
click at [509, 146] on img at bounding box center [464, 175] width 89 height 59
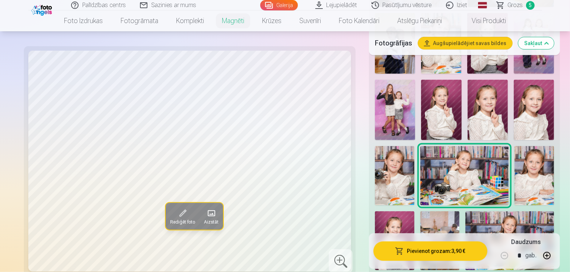
click at [414, 146] on img at bounding box center [394, 175] width 39 height 59
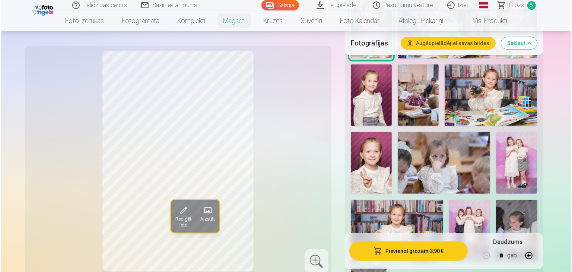
scroll to position [496, 0]
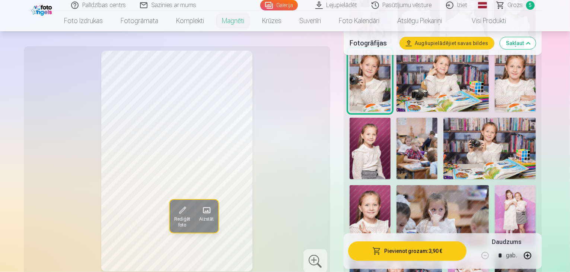
click at [421, 257] on button "Pievienot grozam : 3,90 €" at bounding box center [407, 250] width 119 height 19
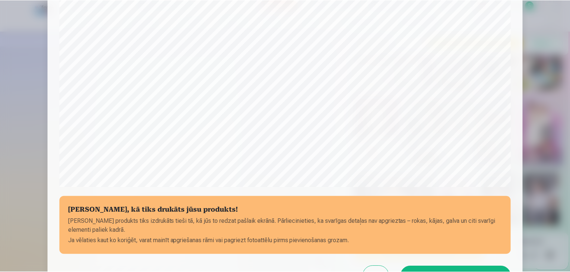
scroll to position [198, 0]
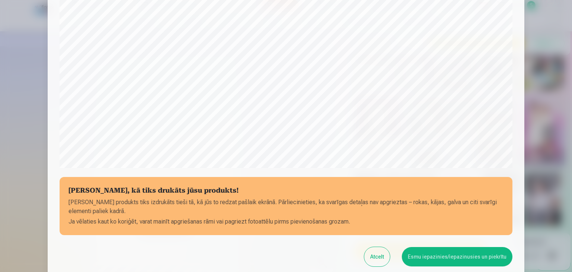
click at [423, 259] on button "Esmu iepazinies/iepazinusies un piekrītu" at bounding box center [457, 256] width 111 height 19
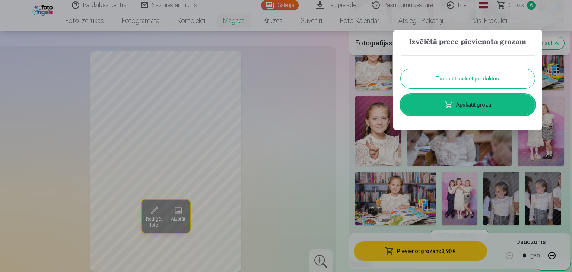
click at [445, 78] on button "Turpināt meklēt produktus" at bounding box center [468, 78] width 134 height 19
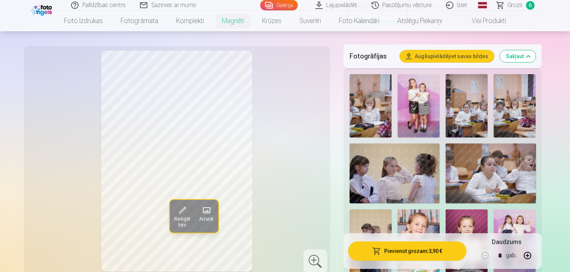
scroll to position [298, 0]
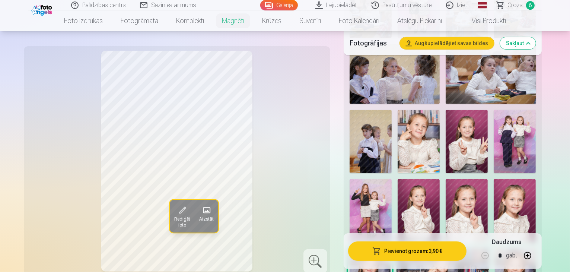
click at [446, 134] on img at bounding box center [467, 141] width 42 height 63
click at [440, 179] on img at bounding box center [419, 210] width 42 height 63
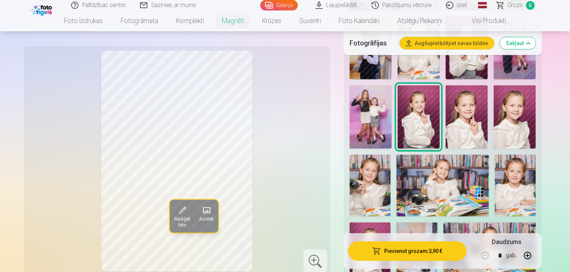
scroll to position [397, 0]
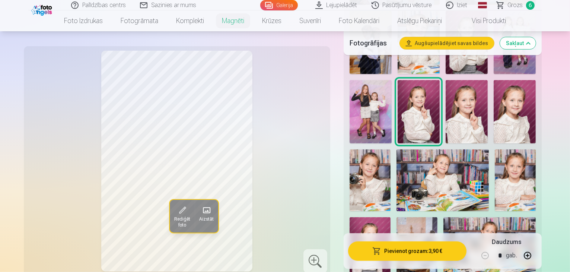
click at [495, 150] on img at bounding box center [515, 179] width 41 height 61
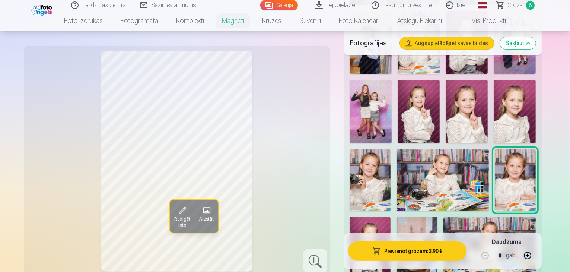
click at [401, 254] on button "Pievienot grozam : 3,90 €" at bounding box center [407, 250] width 119 height 19
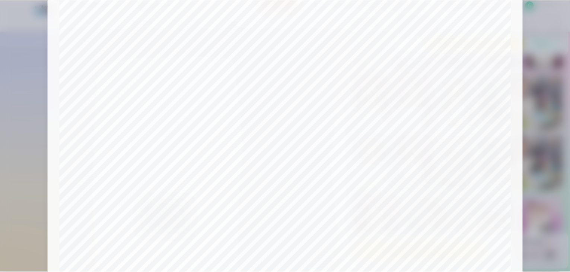
scroll to position [264, 0]
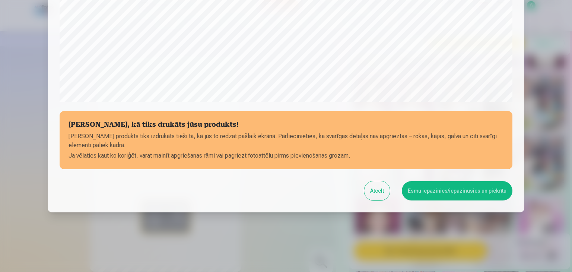
click at [431, 190] on button "Esmu iepazinies/iepazinusies un piekrītu" at bounding box center [457, 190] width 111 height 19
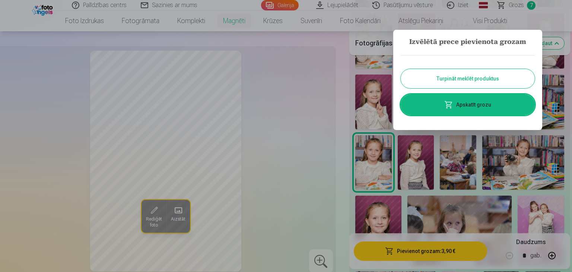
click at [324, 143] on div at bounding box center [286, 136] width 572 height 272
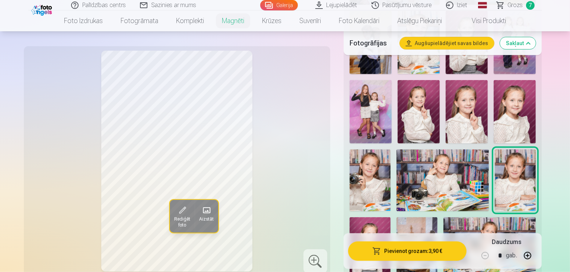
click at [510, 8] on span "Grozs" at bounding box center [515, 5] width 15 height 9
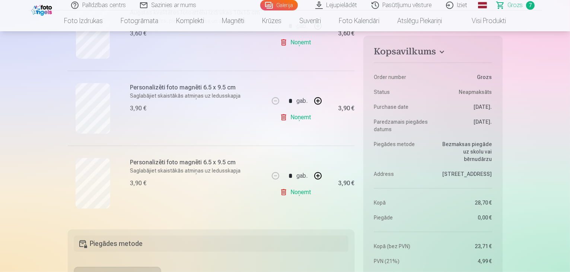
scroll to position [496, 0]
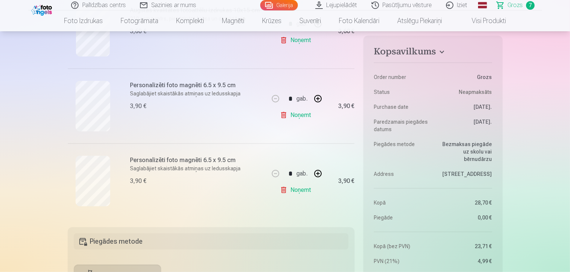
click at [310, 118] on link "Noņemt" at bounding box center [297, 115] width 34 height 15
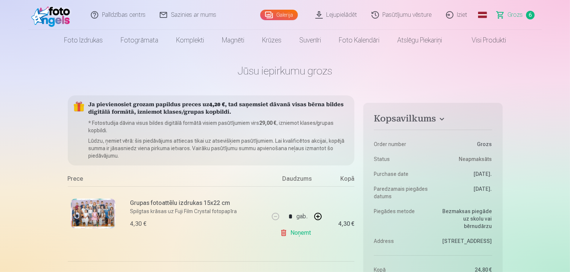
scroll to position [0, 0]
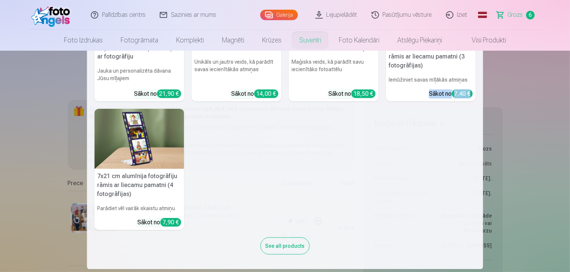
drag, startPoint x: 568, startPoint y: 125, endPoint x: 569, endPoint y: 108, distance: 17.5
click at [569, 108] on nav "Personalizēts peles paliktnis ar fotoattēlu Piešķiriet savai darbvietai unikālu…" at bounding box center [285, 160] width 570 height 218
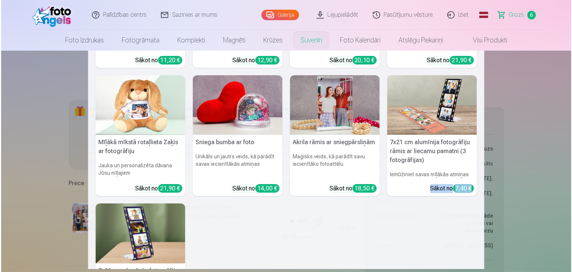
scroll to position [113, 0]
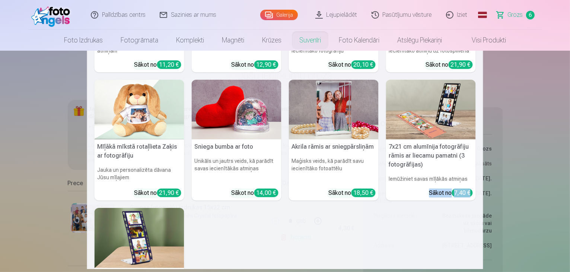
click at [413, 159] on h5 "7x21 cm alumīnija fotogrāfiju rāmis ar liecamu pamatni (3 fotogrāfijas)" at bounding box center [431, 155] width 90 height 33
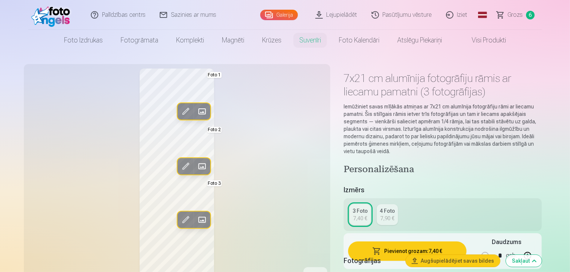
click at [196, 106] on span at bounding box center [202, 111] width 12 height 12
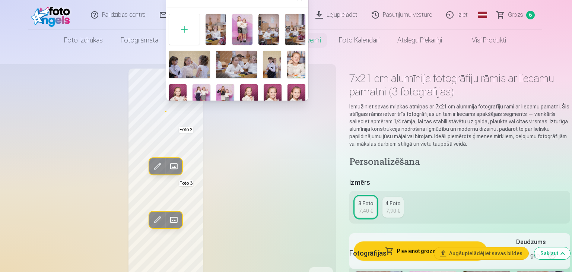
click at [203, 90] on img at bounding box center [201, 97] width 18 height 27
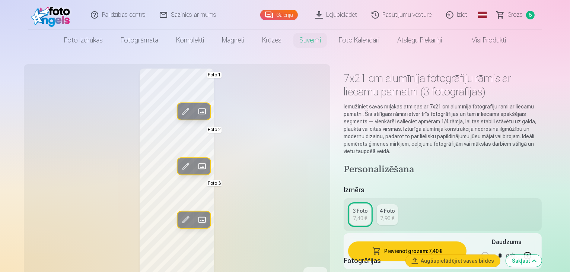
click at [196, 220] on span at bounding box center [202, 220] width 12 height 12
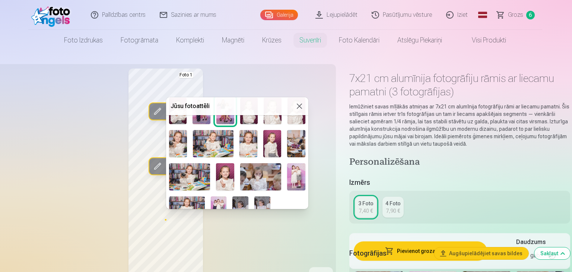
scroll to position [96, 0]
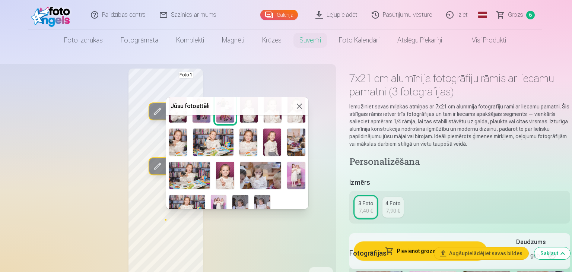
click at [293, 174] on img at bounding box center [296, 175] width 18 height 27
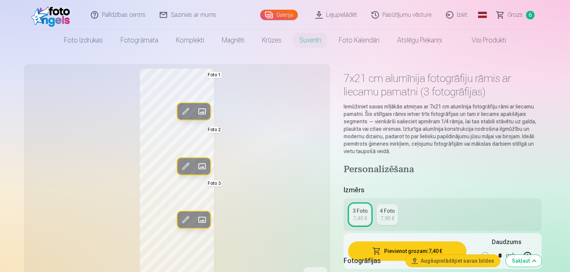
click at [196, 168] on span at bounding box center [202, 166] width 12 height 12
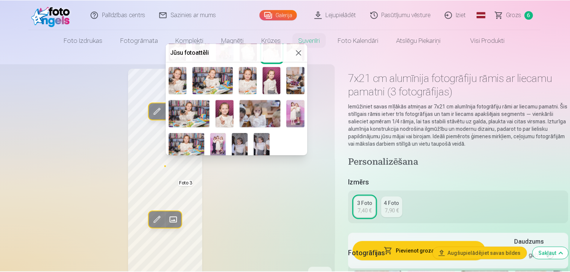
scroll to position [107, 0]
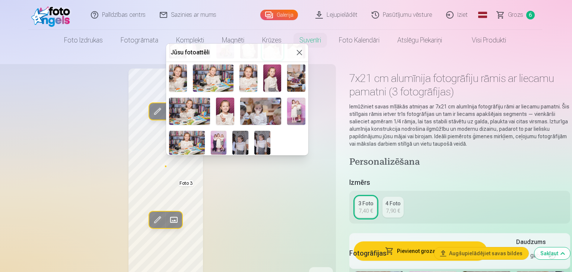
click at [222, 141] on img at bounding box center [219, 143] width 16 height 24
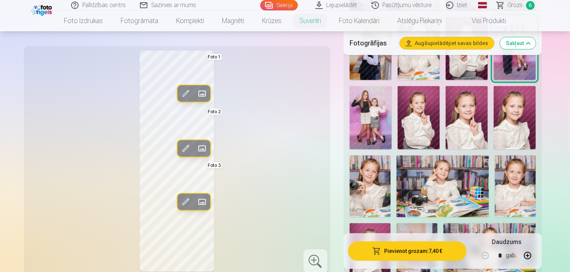
scroll to position [596, 0]
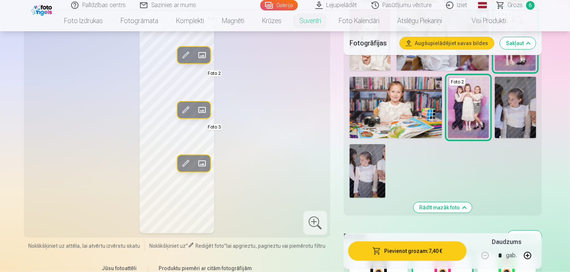
scroll to position [695, 0]
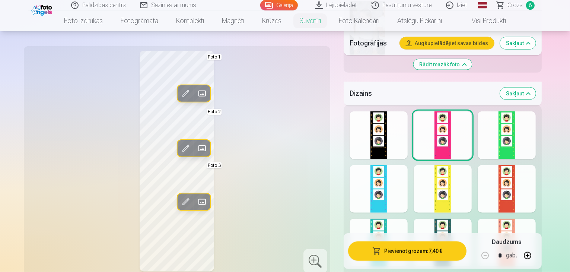
scroll to position [893, 0]
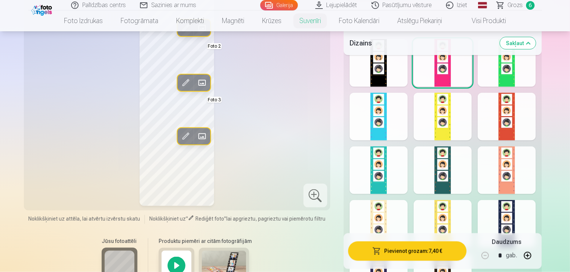
click at [468, 254] on div at bounding box center [443, 278] width 58 height 48
click at [408, 254] on div at bounding box center [379, 278] width 58 height 48
click at [535, 200] on div at bounding box center [507, 224] width 58 height 48
click at [472, 200] on div at bounding box center [443, 224] width 58 height 48
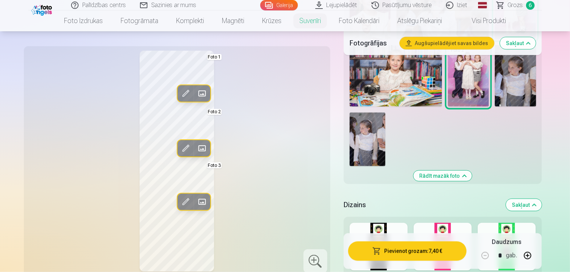
scroll to position [695, 0]
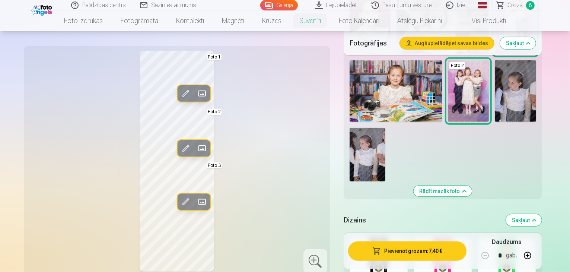
click at [389, 238] on div at bounding box center [379, 262] width 58 height 48
click at [472, 238] on div at bounding box center [443, 262] width 58 height 48
click at [509, 238] on div at bounding box center [507, 262] width 58 height 48
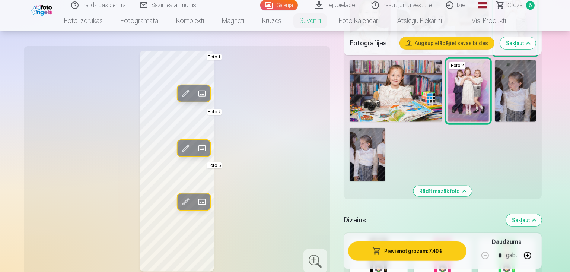
click at [456, 238] on div at bounding box center [443, 262] width 58 height 48
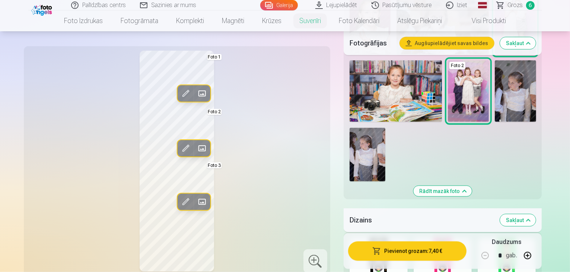
scroll to position [794, 0]
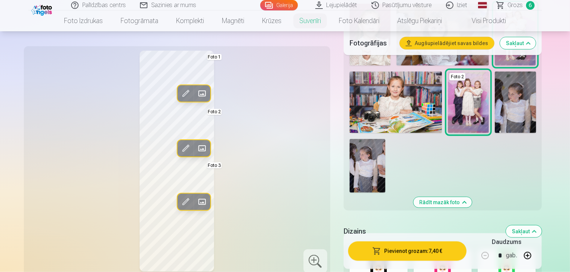
scroll to position [596, 0]
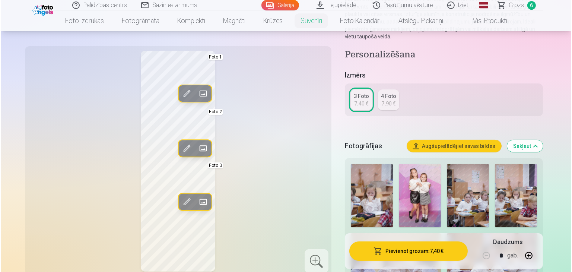
scroll to position [198, 0]
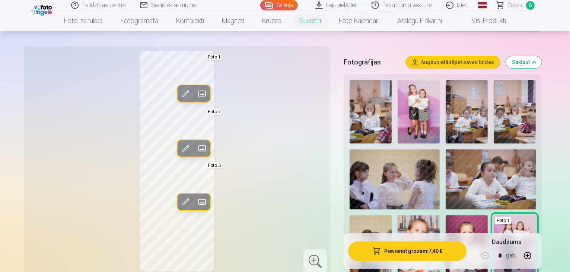
click at [419, 255] on button "Pievienot grozam : 7,40 €" at bounding box center [407, 250] width 119 height 19
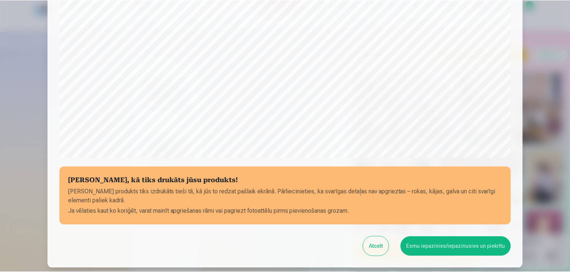
scroll to position [264, 0]
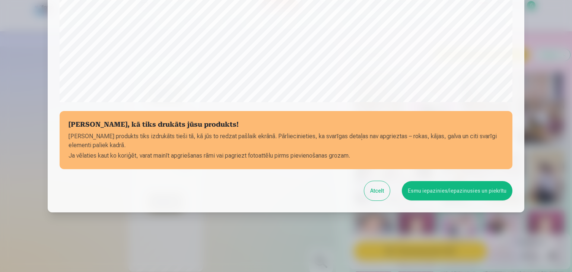
click at [455, 185] on button "Esmu iepazinies/iepazinusies un piekrītu" at bounding box center [457, 190] width 111 height 19
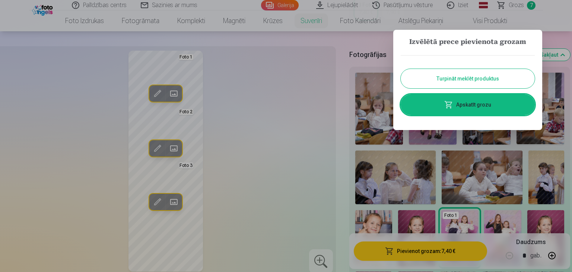
click at [472, 83] on button "Turpināt meklēt produktus" at bounding box center [468, 78] width 134 height 19
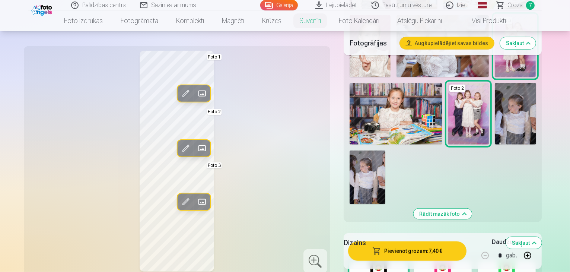
scroll to position [695, 0]
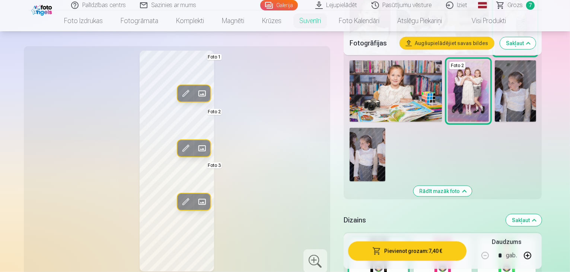
click at [392, 238] on div at bounding box center [379, 262] width 58 height 48
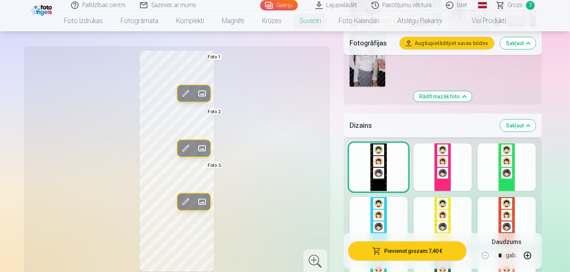
scroll to position [794, 0]
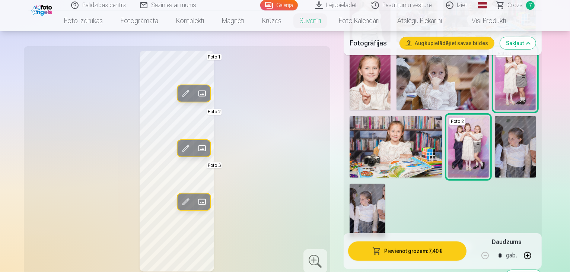
scroll to position [695, 0]
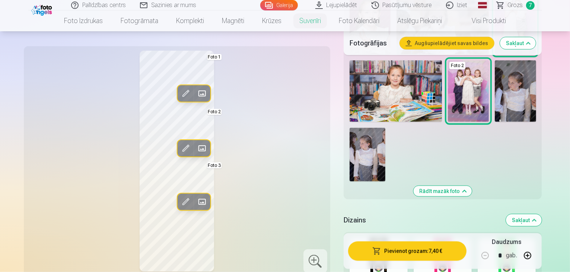
click at [380, 238] on div at bounding box center [379, 262] width 58 height 48
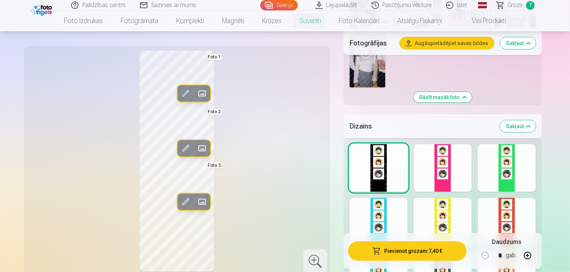
scroll to position [794, 0]
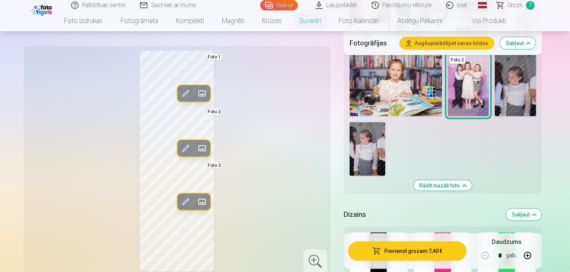
scroll to position [695, 0]
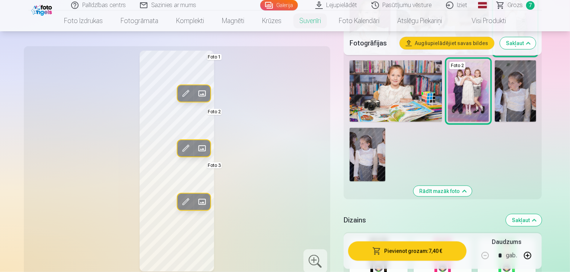
click at [401, 238] on div at bounding box center [379, 262] width 58 height 48
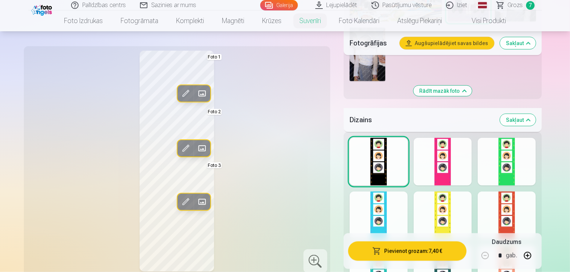
scroll to position [893, 0]
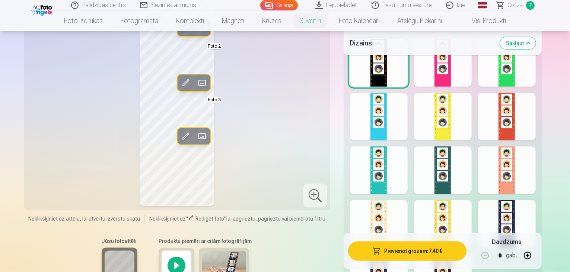
click at [396, 254] on div at bounding box center [379, 278] width 58 height 48
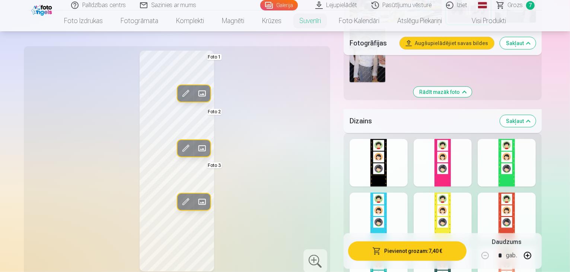
scroll to position [794, 0]
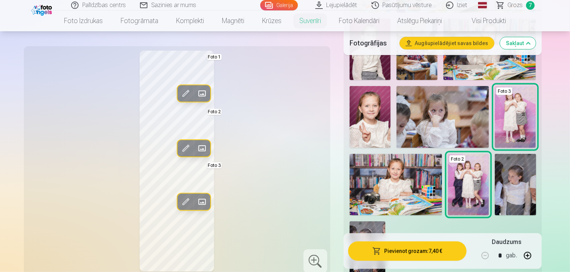
scroll to position [596, 0]
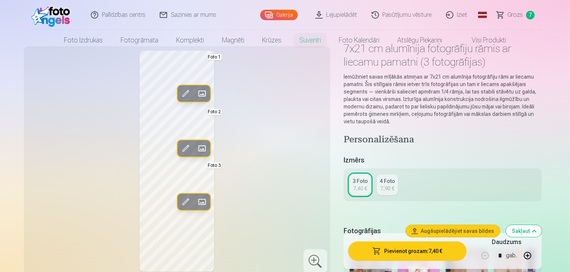
scroll to position [0, 0]
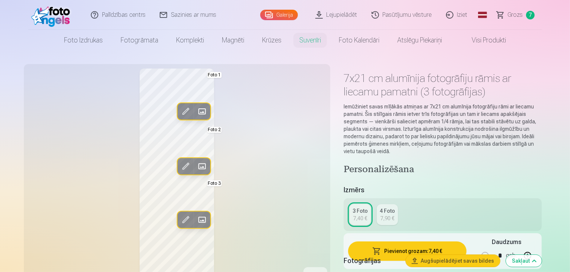
click at [514, 18] on span "Grozs" at bounding box center [515, 14] width 15 height 9
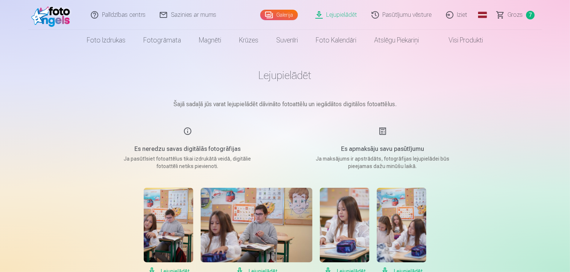
click at [508, 16] on link "Grozs 7" at bounding box center [516, 15] width 52 height 30
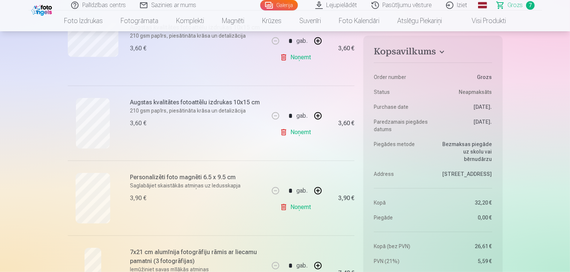
scroll to position [298, 0]
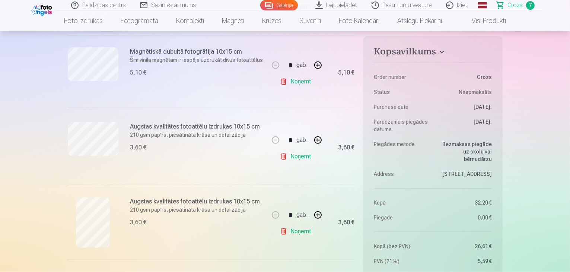
click at [307, 155] on link "Noņemt" at bounding box center [297, 156] width 34 height 15
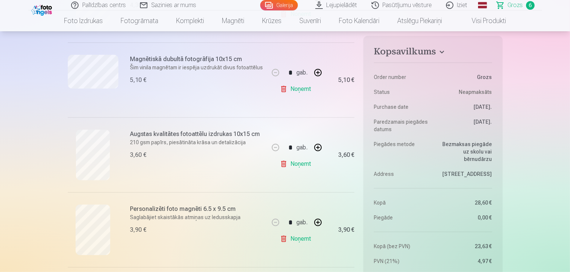
click at [309, 163] on link "Noņemt" at bounding box center [297, 163] width 34 height 15
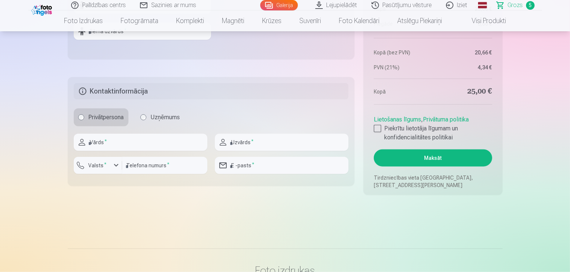
scroll to position [496, 0]
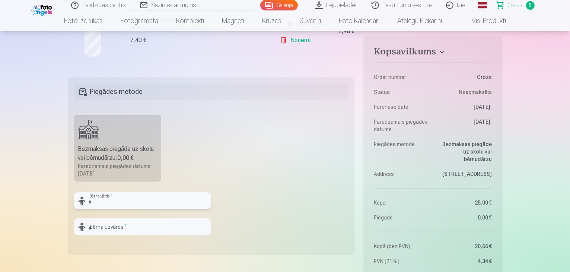
click at [154, 208] on input "text" at bounding box center [142, 200] width 137 height 17
click at [149, 194] on input "text" at bounding box center [142, 200] width 137 height 17
drag, startPoint x: 141, startPoint y: 202, endPoint x: 100, endPoint y: 207, distance: 41.3
click at [100, 207] on input "**********" at bounding box center [142, 200] width 137 height 17
type input "****"
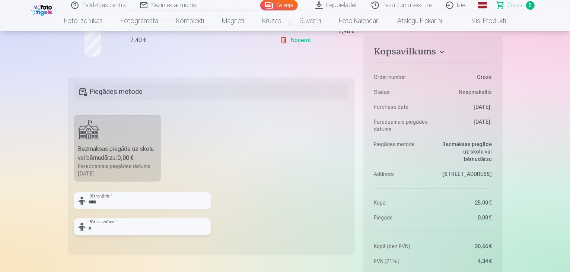
click at [104, 226] on input "text" at bounding box center [142, 226] width 137 height 17
paste input "*********"
type input "*********"
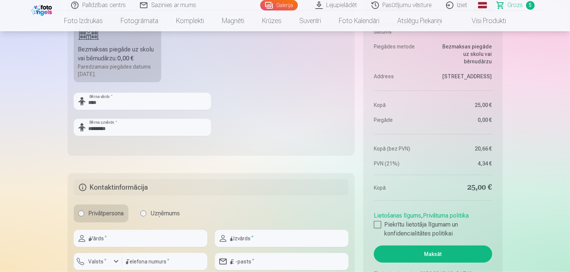
click at [146, 225] on fieldset "Kontaktinformācija Privātpersona Uzņēmums Vārds * Uzvārds * Valsts * Telefona n…" at bounding box center [211, 227] width 287 height 109
click at [147, 231] on input "text" at bounding box center [141, 238] width 134 height 17
type input "*****"
type input "*********"
type input "********"
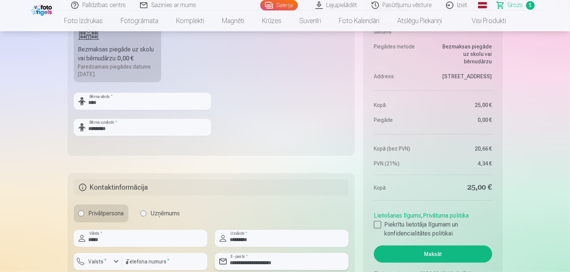
drag, startPoint x: 257, startPoint y: 263, endPoint x: 244, endPoint y: 264, distance: 12.7
click at [244, 264] on input "**********" at bounding box center [282, 261] width 134 height 17
type input "**********"
click at [103, 263] on label "Valsts *" at bounding box center [98, 261] width 24 height 7
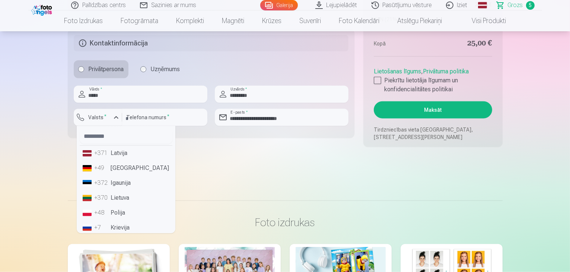
click at [136, 157] on li "+371 Latvija" at bounding box center [126, 153] width 93 height 15
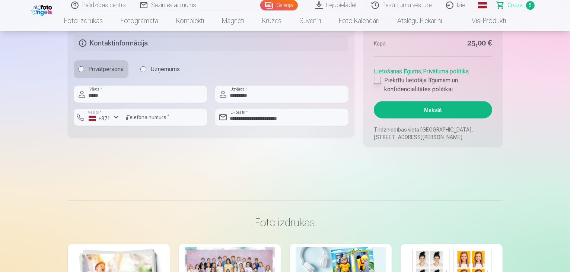
click at [376, 82] on div at bounding box center [377, 80] width 7 height 7
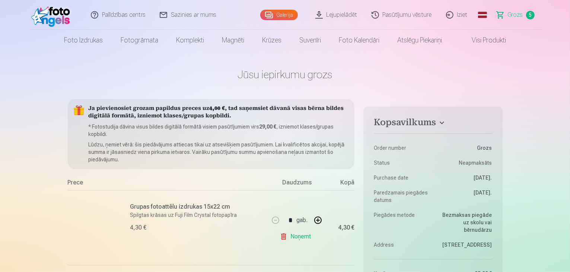
scroll to position [0, 0]
click at [478, 39] on link "Visi produkti" at bounding box center [483, 40] width 64 height 21
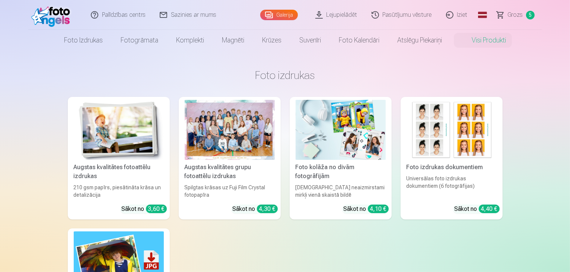
click at [427, 136] on img at bounding box center [452, 130] width 90 height 60
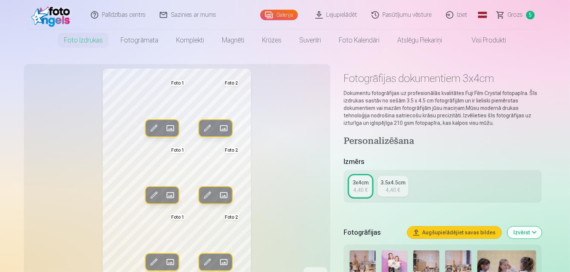
click at [164, 126] on span at bounding box center [170, 128] width 12 height 12
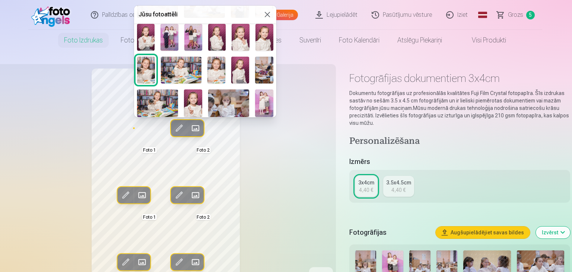
scroll to position [78, 0]
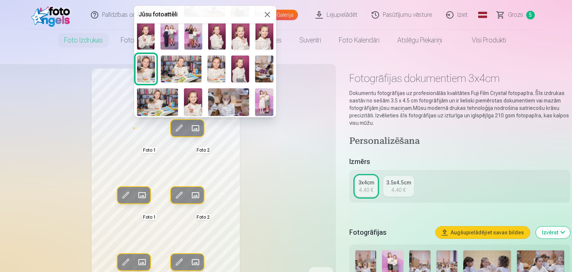
click at [259, 34] on img at bounding box center [264, 36] width 18 height 27
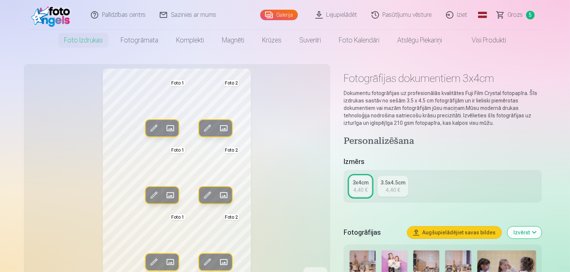
click at [218, 128] on span at bounding box center [224, 128] width 12 height 12
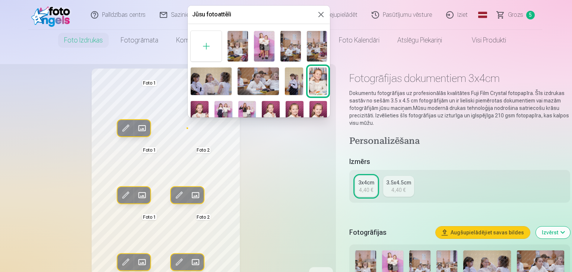
drag, startPoint x: 329, startPoint y: 52, endPoint x: 329, endPoint y: 59, distance: 7.4
click at [329, 59] on div "Jūsu fotoattēli Foto 2" at bounding box center [259, 62] width 142 height 112
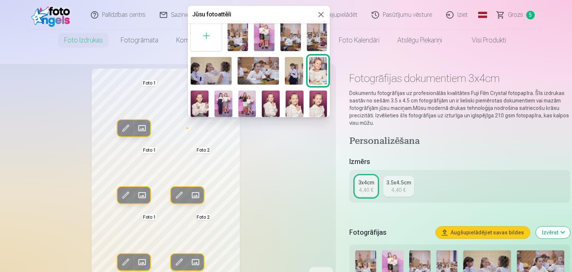
scroll to position [26, 0]
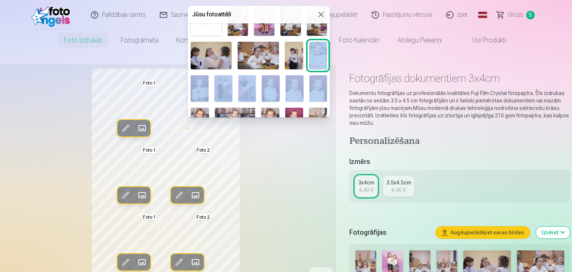
drag, startPoint x: 329, startPoint y: 70, endPoint x: 329, endPoint y: 79, distance: 8.6
click at [329, 79] on div "Jūsu fotoattēli Foto 2" at bounding box center [259, 62] width 142 height 112
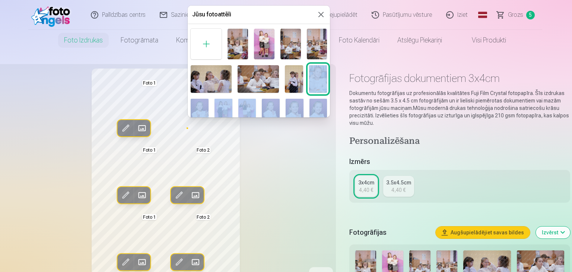
scroll to position [0, 0]
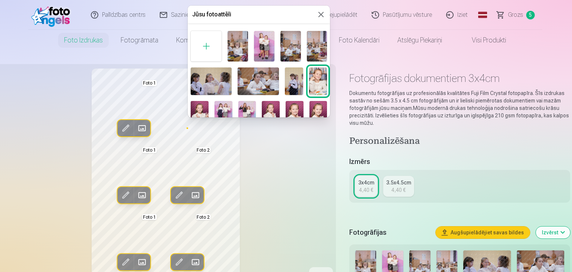
click at [296, 160] on div at bounding box center [286, 136] width 572 height 272
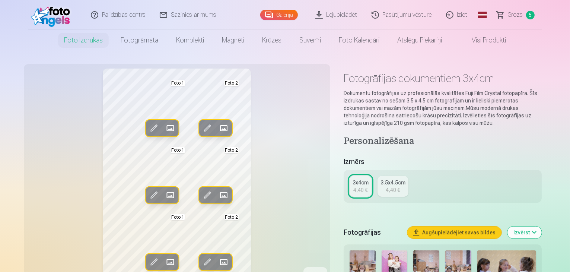
click at [218, 128] on span at bounding box center [224, 128] width 12 height 12
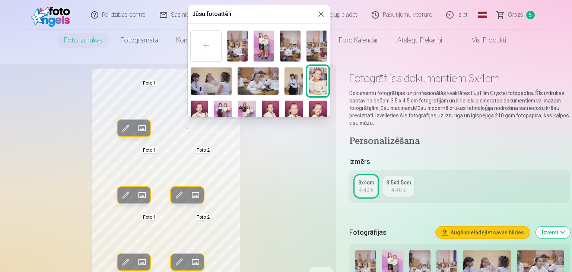
click at [316, 81] on img at bounding box center [318, 80] width 18 height 27
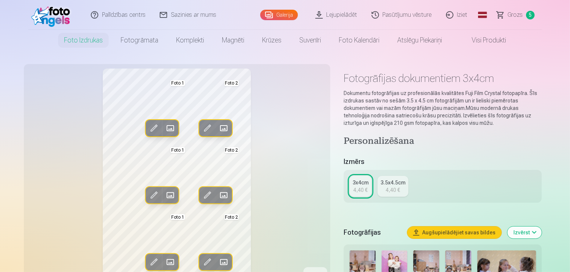
click at [218, 130] on span at bounding box center [224, 128] width 12 height 12
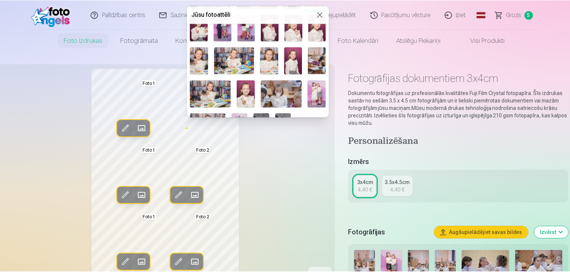
scroll to position [89, 0]
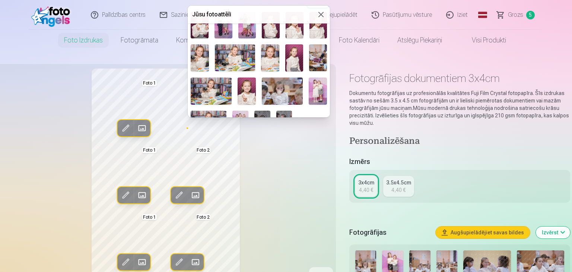
click at [267, 54] on img at bounding box center [270, 57] width 18 height 27
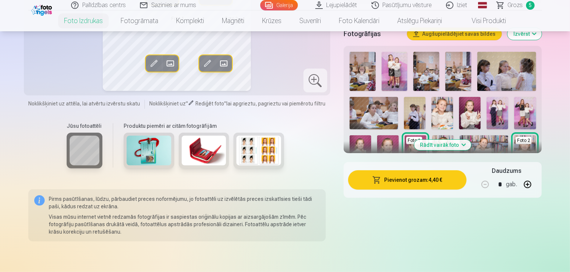
scroll to position [0, 0]
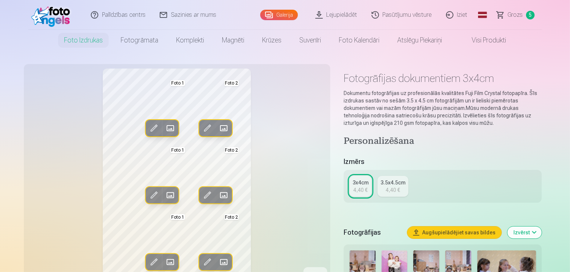
click at [399, 182] on div "3.5x4.5cm" at bounding box center [392, 182] width 25 height 7
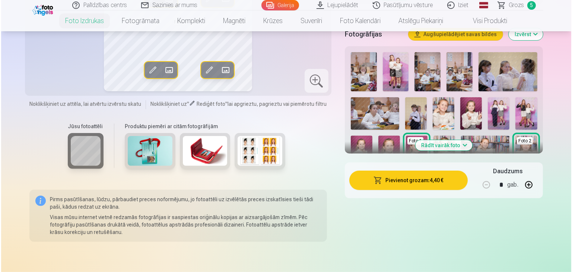
scroll to position [198, 0]
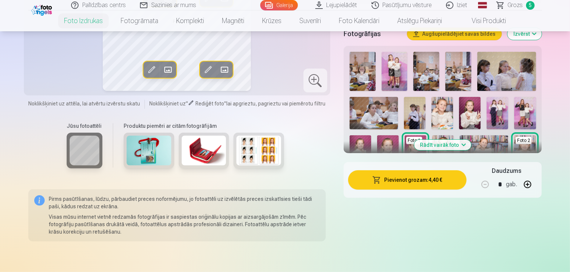
click at [411, 182] on button "Pievienot grozam : 4,40 €" at bounding box center [407, 179] width 119 height 19
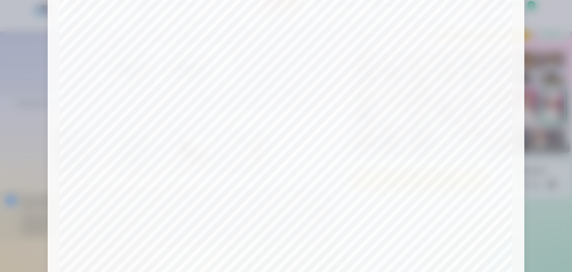
scroll to position [0, 0]
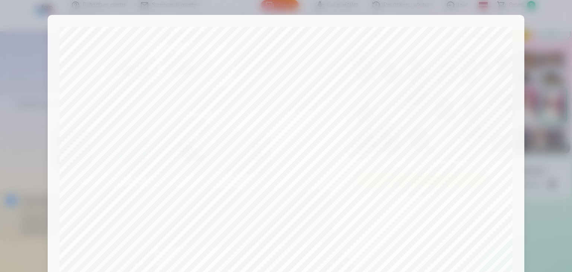
click at [541, 22] on div at bounding box center [286, 136] width 572 height 272
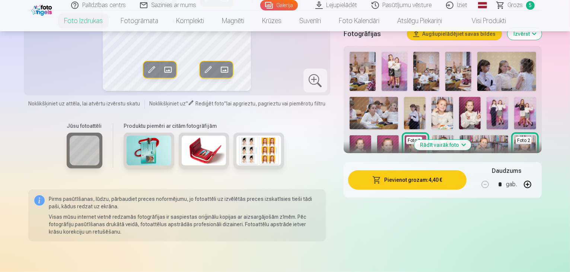
click at [219, 70] on span at bounding box center [225, 70] width 12 height 12
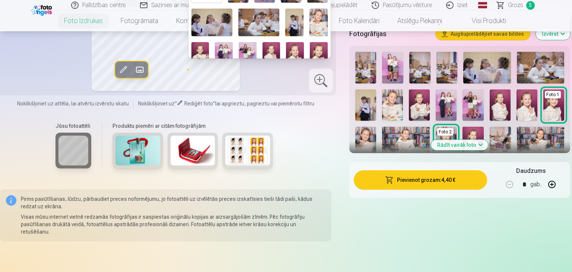
click at [321, 152] on div at bounding box center [286, 136] width 572 height 272
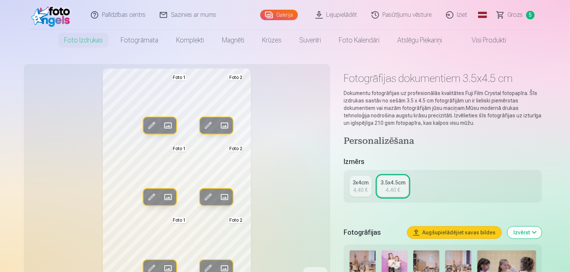
click at [219, 125] on span at bounding box center [225, 126] width 12 height 12
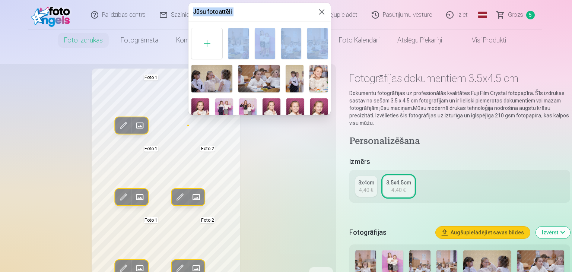
drag, startPoint x: 331, startPoint y: 37, endPoint x: 331, endPoint y: 44, distance: 6.4
click at [331, 44] on body "Palīdzības centrs Sazinies ar mums Galerija Lejupielādēt Pasūtījumu vēsture Izi…" at bounding box center [286, 136] width 572 height 272
click at [331, 51] on div "Jūsu fotoattēli Foto 2" at bounding box center [259, 59] width 142 height 112
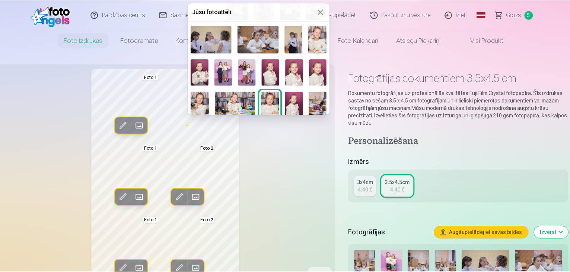
scroll to position [42, 0]
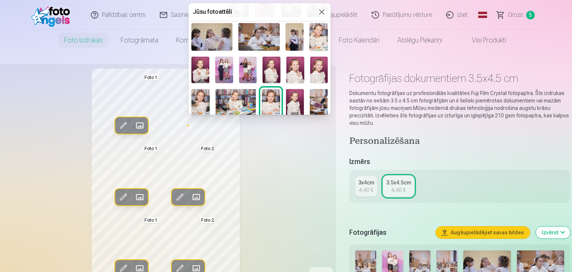
click at [274, 99] on img at bounding box center [271, 102] width 18 height 27
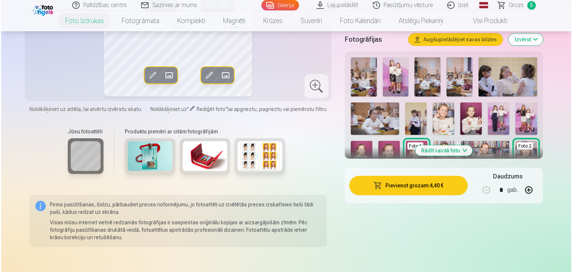
scroll to position [198, 0]
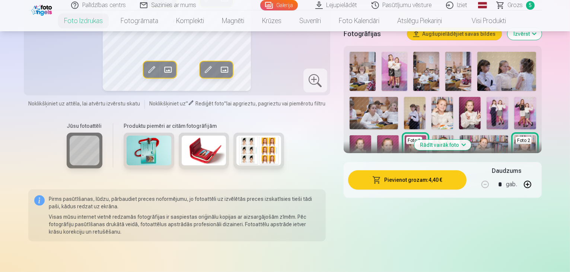
click at [382, 182] on button "Pievienot grozam : 4,40 €" at bounding box center [407, 179] width 119 height 19
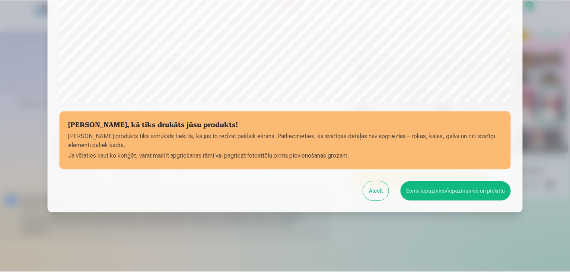
scroll to position [264, 0]
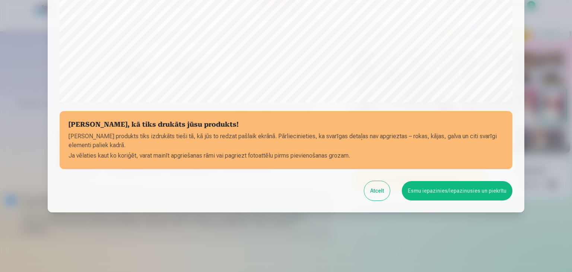
click at [445, 189] on button "Esmu iepazinies/iepazinusies un piekrītu" at bounding box center [457, 190] width 111 height 19
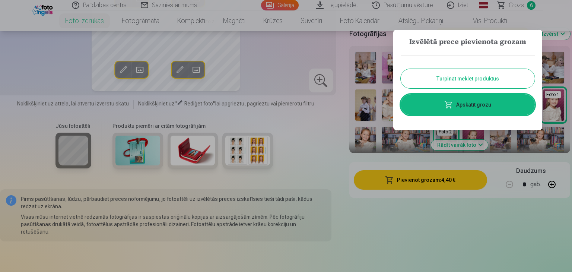
click at [462, 106] on link "Apskatīt grozu" at bounding box center [468, 104] width 134 height 21
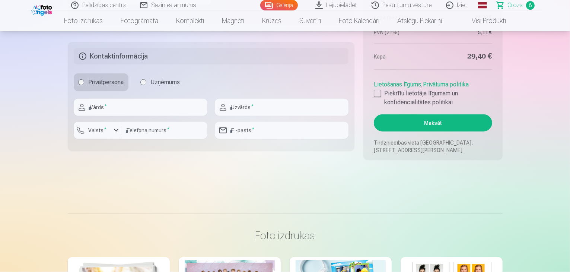
scroll to position [695, 0]
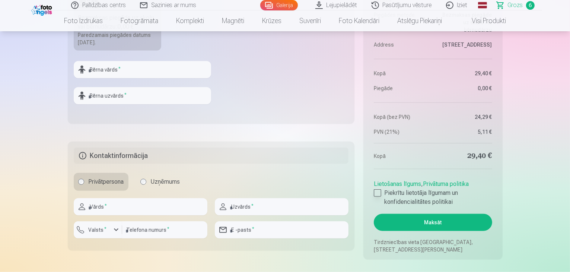
click at [382, 191] on label "Piekrītu lietotāja līgumam un konfidencialitātes politikai" at bounding box center [433, 197] width 118 height 18
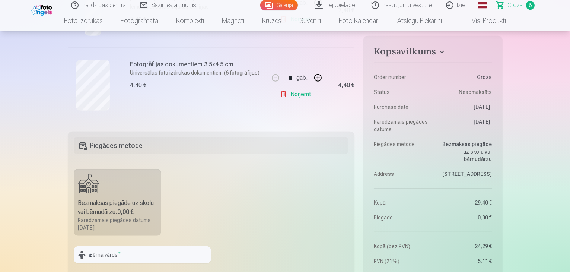
scroll to position [496, 0]
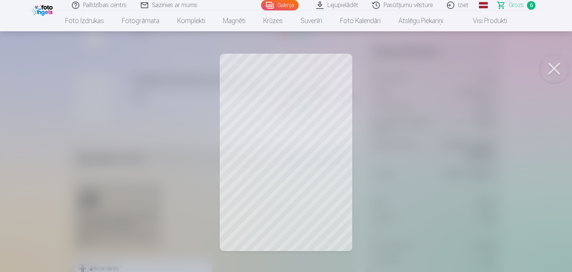
click at [553, 69] on button at bounding box center [554, 69] width 30 height 30
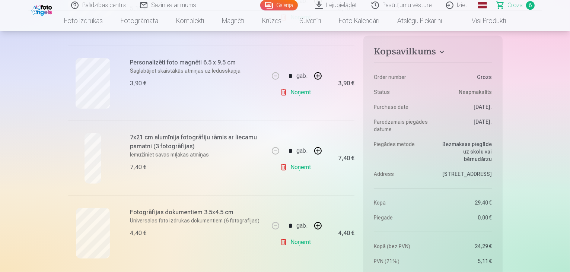
scroll to position [198, 0]
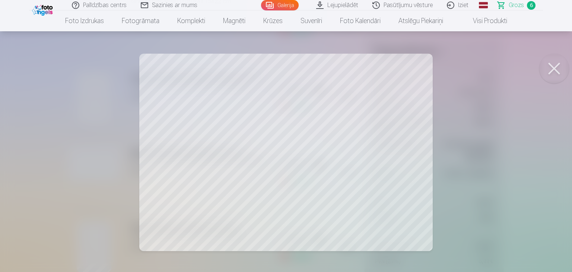
click at [214, 133] on div at bounding box center [286, 136] width 572 height 272
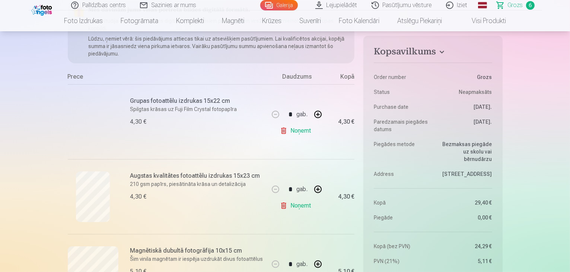
scroll to position [0, 0]
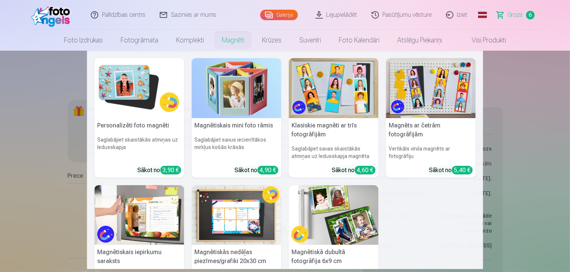
click at [236, 42] on link "Magnēti" at bounding box center [233, 40] width 40 height 21
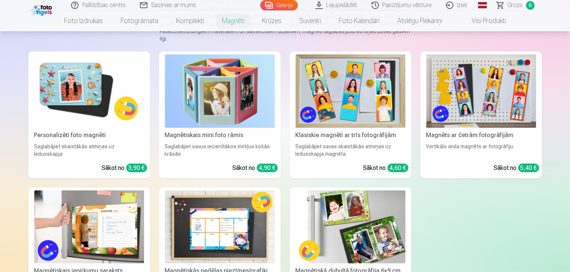
scroll to position [198, 0]
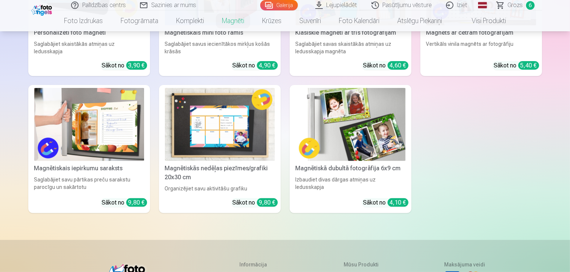
click at [378, 151] on img at bounding box center [351, 124] width 110 height 73
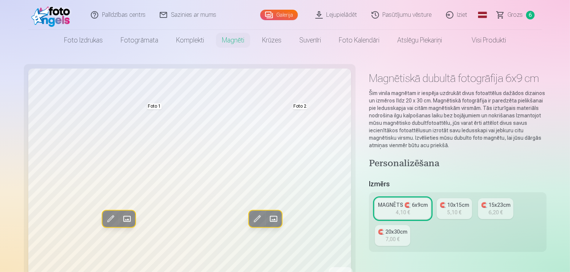
click at [447, 208] on div "5,10 €" at bounding box center [454, 211] width 14 height 7
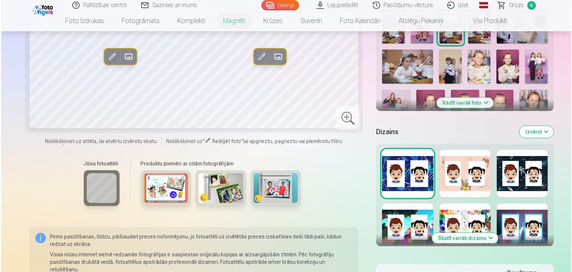
scroll to position [298, 0]
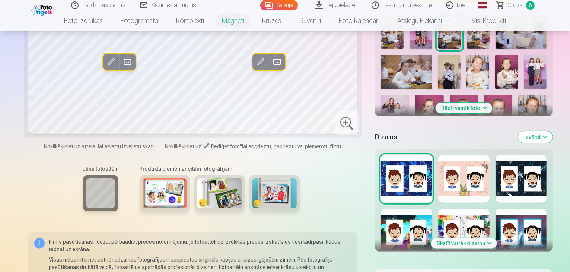
click at [471, 238] on button "Skatīt vairāk dizainu" at bounding box center [464, 243] width 66 height 10
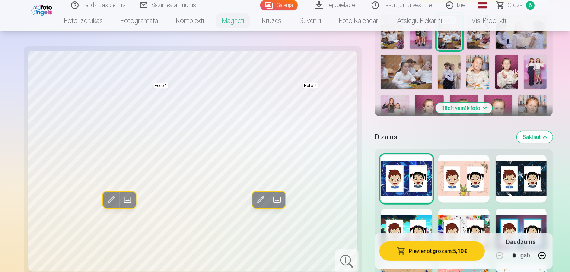
click at [121, 197] on span at bounding box center [127, 200] width 12 height 12
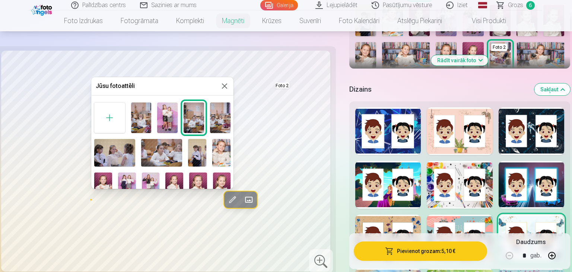
click at [224, 147] on img at bounding box center [221, 152] width 18 height 27
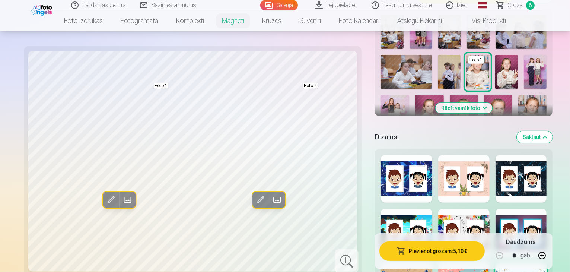
click at [271, 198] on span at bounding box center [277, 200] width 12 height 12
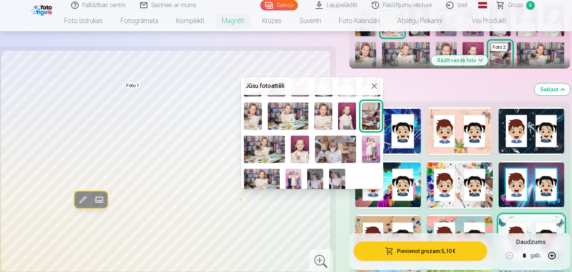
scroll to position [107, 0]
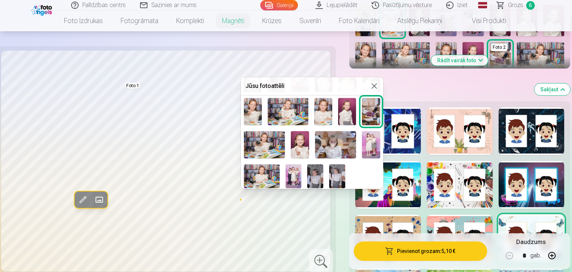
click at [311, 168] on img at bounding box center [315, 176] width 16 height 24
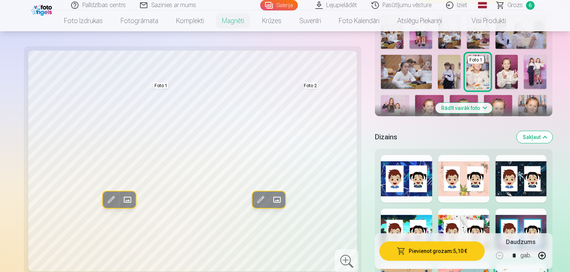
click at [121, 196] on span at bounding box center [127, 200] width 12 height 12
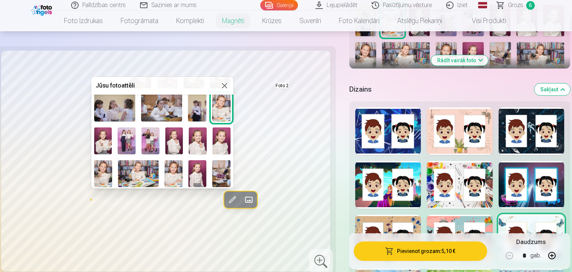
scroll to position [45, 0]
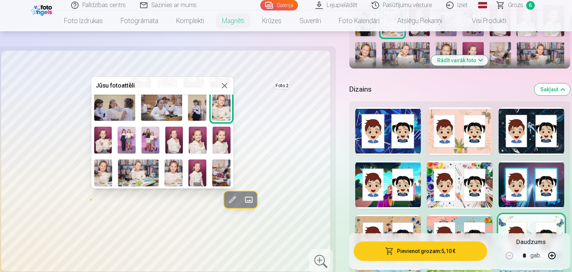
click at [102, 163] on img at bounding box center [103, 172] width 18 height 27
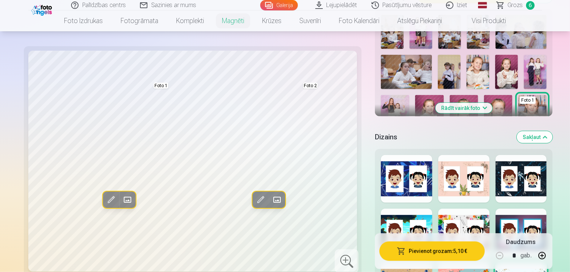
click at [121, 201] on span at bounding box center [127, 200] width 12 height 12
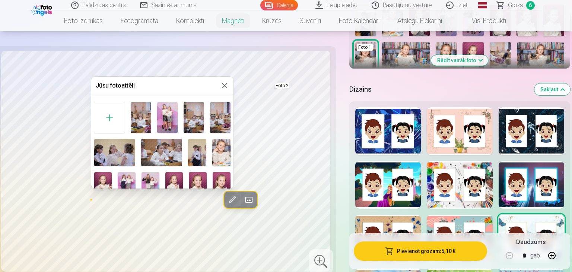
click at [214, 157] on img at bounding box center [221, 152] width 18 height 27
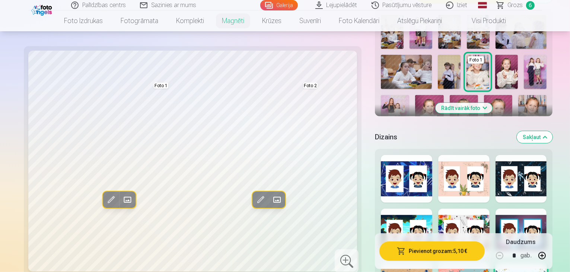
click at [121, 197] on span at bounding box center [127, 200] width 12 height 12
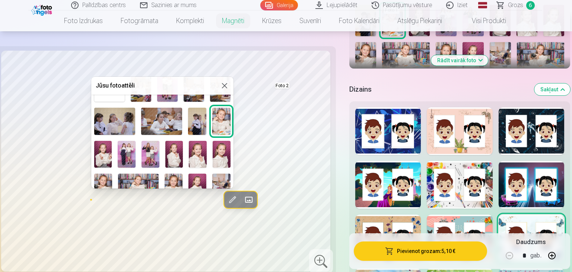
scroll to position [0, 0]
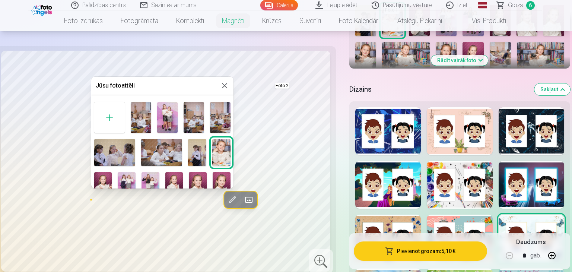
click at [8, 126] on div at bounding box center [286, 136] width 572 height 272
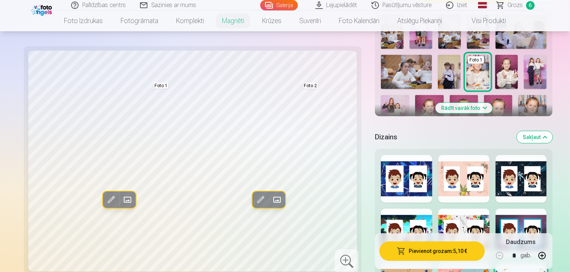
click at [416, 246] on button "Pievienot grozam : 5,10 €" at bounding box center [431, 250] width 105 height 19
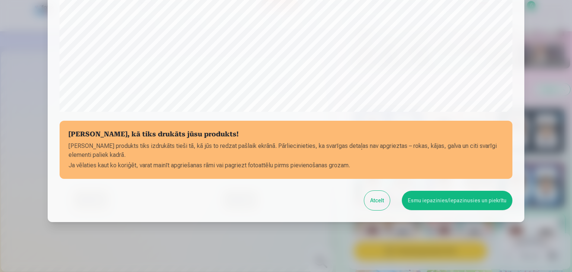
scroll to position [264, 0]
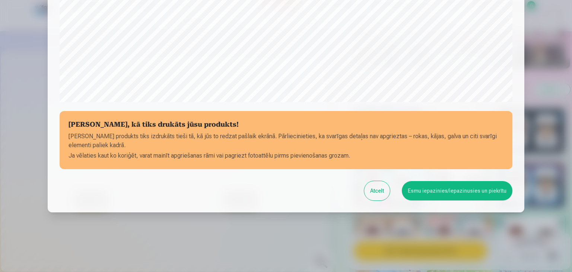
click at [461, 188] on button "Esmu iepazinies/iepazinusies un piekrītu" at bounding box center [457, 190] width 111 height 19
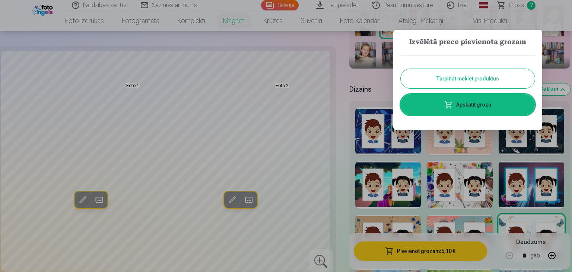
click at [473, 100] on link "Apskatīt grozu" at bounding box center [468, 104] width 134 height 21
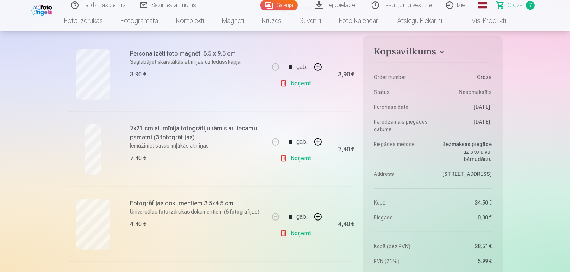
scroll to position [198, 0]
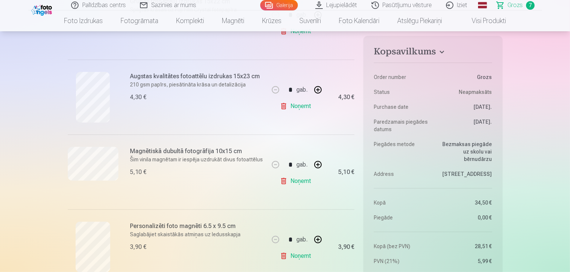
click at [299, 179] on link "Noņemt" at bounding box center [297, 180] width 34 height 15
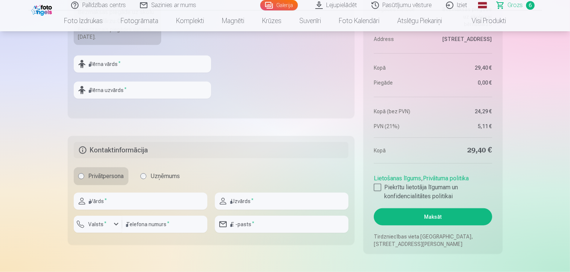
scroll to position [695, 0]
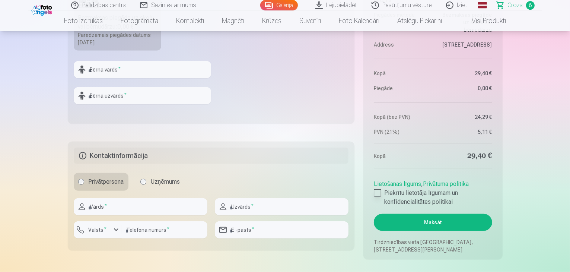
click at [377, 190] on div at bounding box center [377, 192] width 7 height 7
click at [424, 220] on button "Maksāt" at bounding box center [433, 222] width 118 height 17
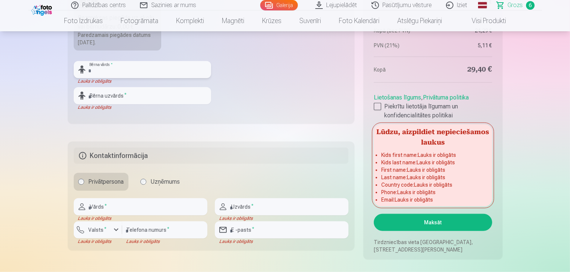
click at [140, 76] on input "text" at bounding box center [142, 69] width 137 height 17
click at [134, 73] on input "text" at bounding box center [142, 69] width 137 height 17
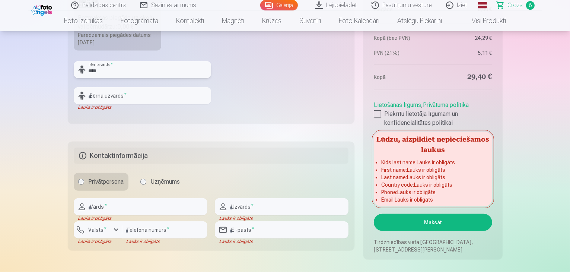
type input "****"
click at [134, 97] on input "text" at bounding box center [142, 95] width 137 height 17
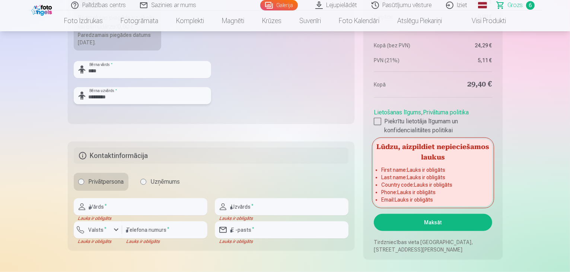
type input "*********"
click at [293, 105] on fieldset "Piegādes metode Bezmaksas piegāde uz skolu vai bērnudārzu : 0,00 € Paredzamais …" at bounding box center [211, 34] width 287 height 177
click at [119, 209] on input "text" at bounding box center [141, 206] width 134 height 17
type input "*****"
type input "*********"
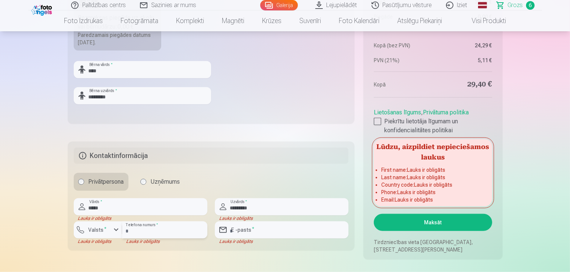
type input "********"
type input "**********"
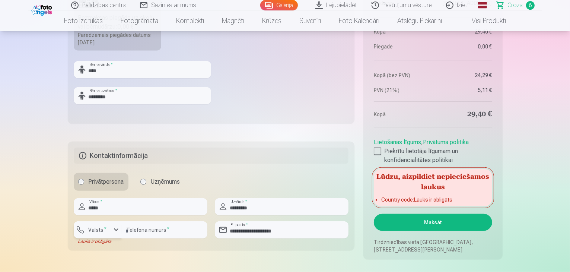
click at [93, 231] on label "Valsts *" at bounding box center [98, 229] width 24 height 7
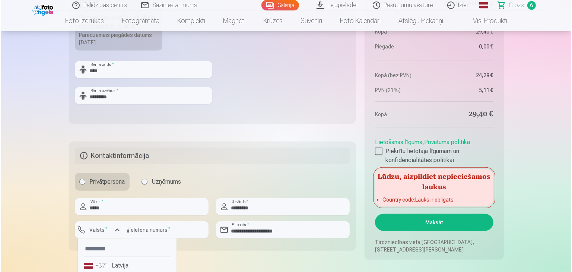
scroll to position [695, 0]
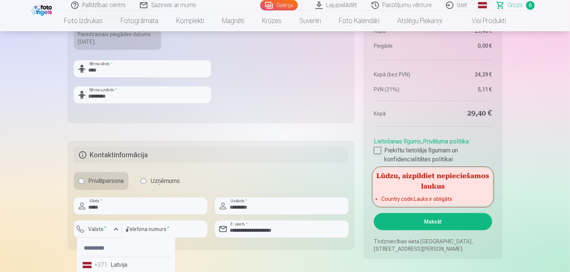
click at [111, 263] on li "+371 Latvija" at bounding box center [126, 264] width 93 height 15
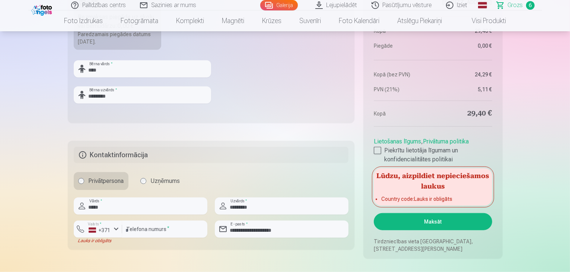
click at [443, 221] on button "Maksāt" at bounding box center [433, 221] width 118 height 17
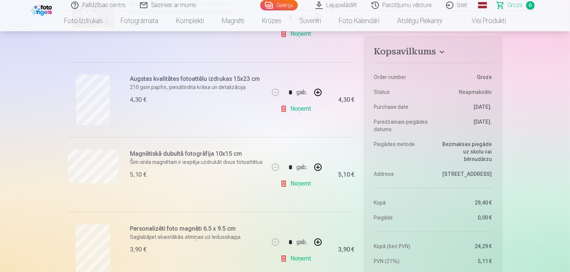
scroll to position [198, 0]
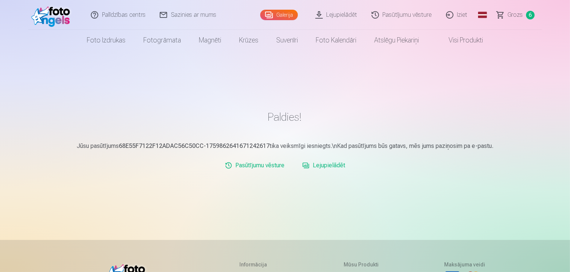
click at [338, 166] on link "Lejupielādēt" at bounding box center [323, 165] width 49 height 15
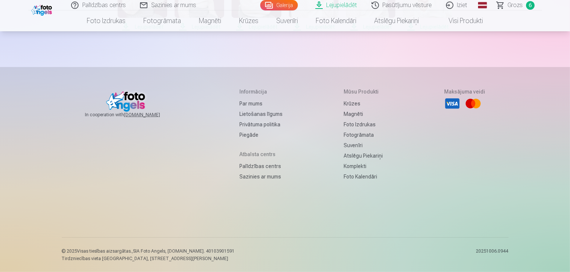
scroll to position [559, 0]
click at [403, 31] on span "Lejupielādēt" at bounding box center [428, 26] width 50 height 9
click at [349, 31] on span "Lejupielādēt" at bounding box center [371, 26] width 50 height 9
click at [289, 31] on span "Lejupielādēt" at bounding box center [314, 26] width 50 height 9
click at [243, 31] on span "Lejupielādēt" at bounding box center [257, 26] width 50 height 9
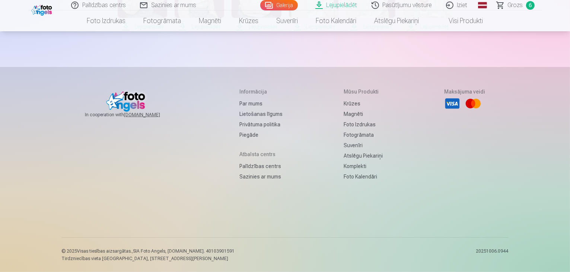
click at [180, 31] on span "Lejupielādēt" at bounding box center [200, 26] width 50 height 9
click at [167, 31] on span "Lejupielādēt" at bounding box center [143, 26] width 50 height 9
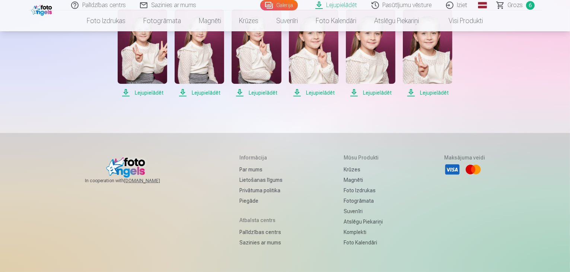
scroll to position [261, 0]
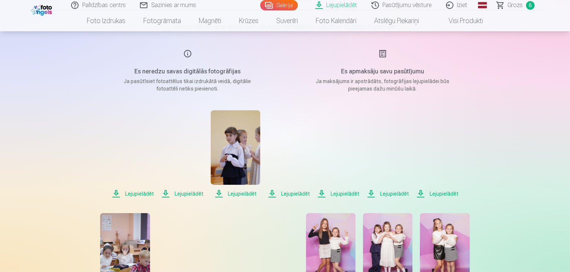
scroll to position [63, 0]
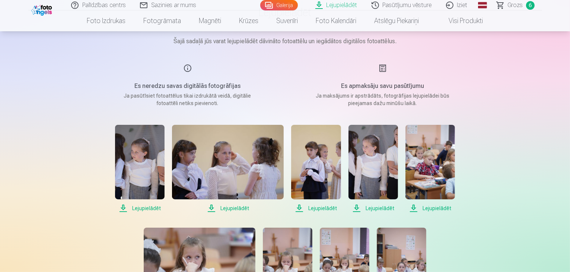
click at [427, 206] on span "Lejupielādēt" at bounding box center [430, 208] width 50 height 9
click at [381, 207] on span "Lejupielādēt" at bounding box center [373, 208] width 50 height 9
click at [329, 207] on span "Lejupielādēt" at bounding box center [316, 208] width 50 height 9
click at [227, 210] on span "Lejupielādēt" at bounding box center [228, 208] width 112 height 9
click at [150, 208] on span "Lejupielādēt" at bounding box center [140, 208] width 50 height 9
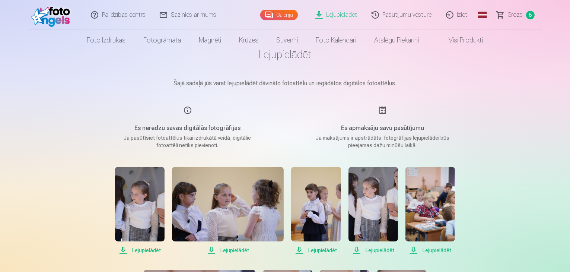
scroll to position [0, 0]
